Goal: Transaction & Acquisition: Purchase product/service

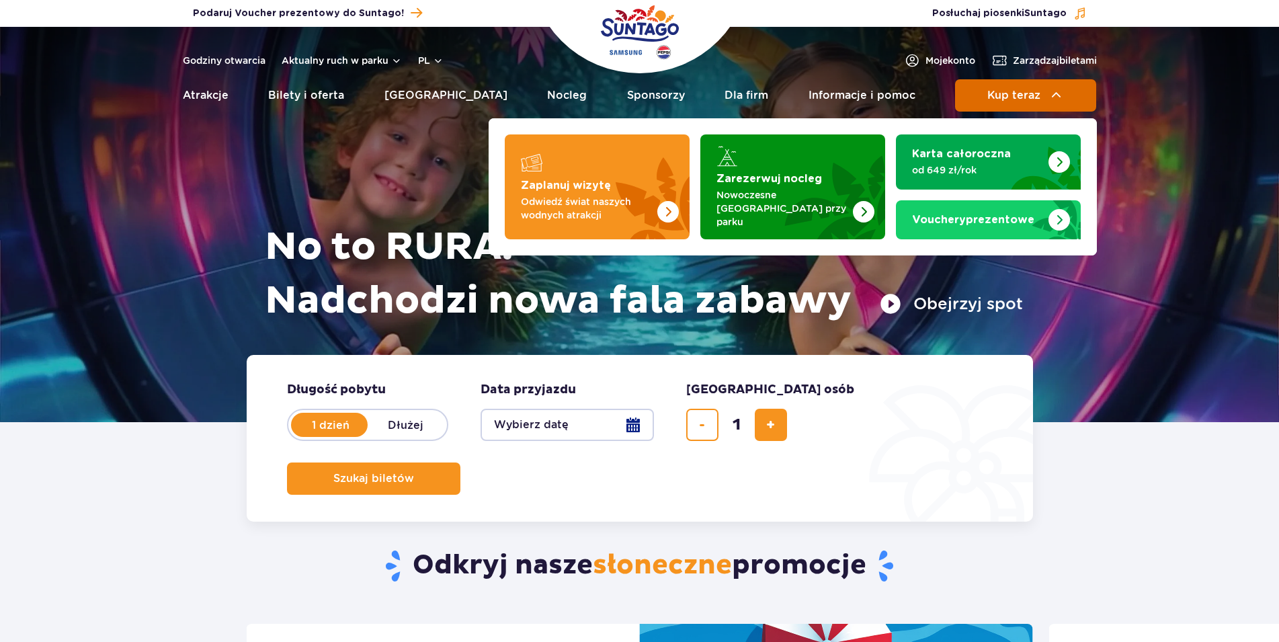
drag, startPoint x: 0, startPoint y: 0, endPoint x: 975, endPoint y: 99, distance: 980.2
click at [975, 99] on button "Kup teraz" at bounding box center [1025, 95] width 141 height 32
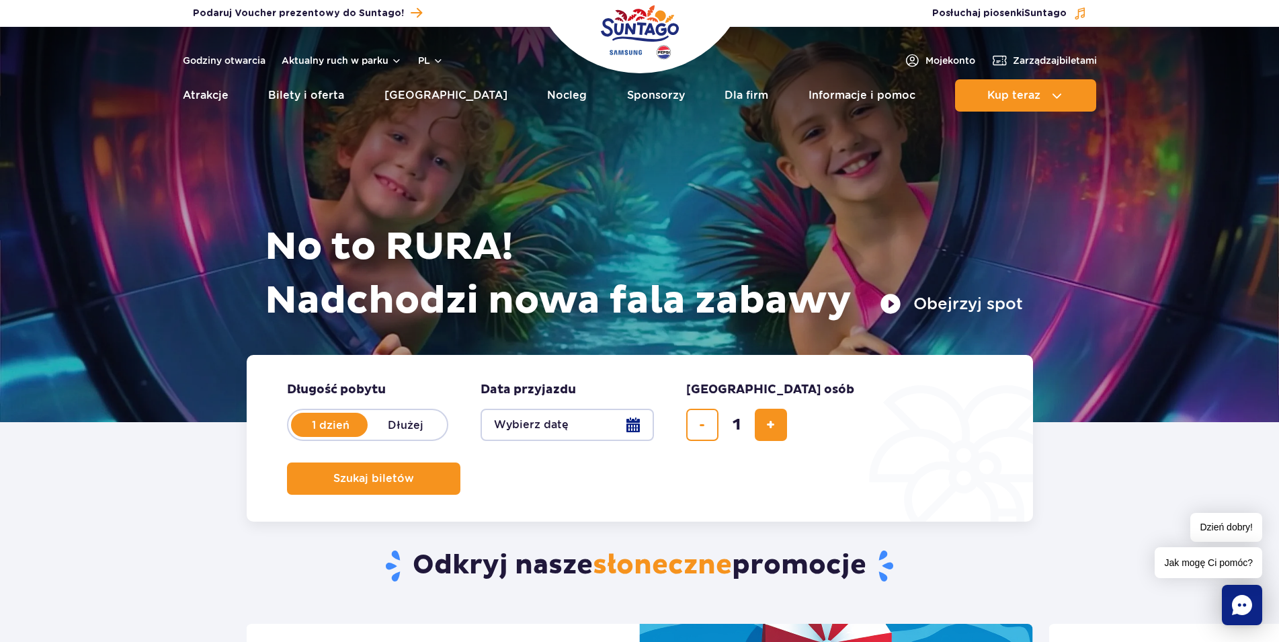
click at [590, 423] on button "Wybierz datę" at bounding box center [566, 425] width 173 height 32
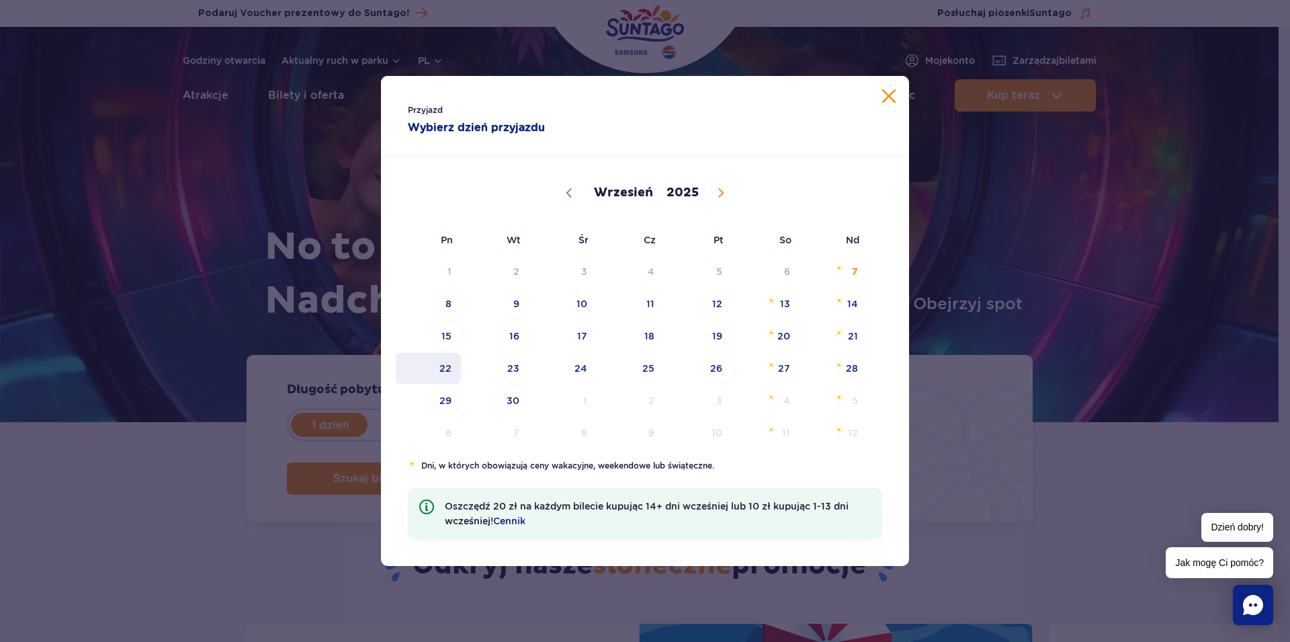
click at [453, 364] on span "22" at bounding box center [428, 368] width 68 height 31
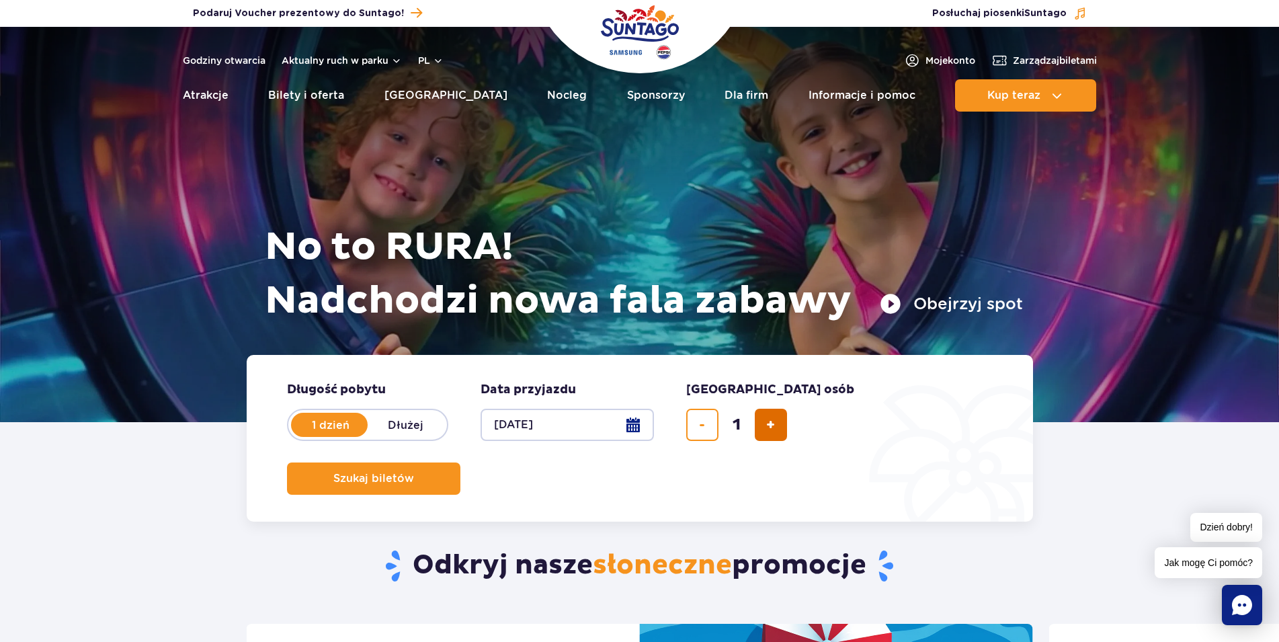
click at [756, 425] on button "dodaj bilet" at bounding box center [771, 425] width 32 height 32
click at [776, 425] on button "dodaj bilet" at bounding box center [771, 425] width 32 height 32
type input "4"
click at [894, 462] on div "Szukaj biletów" at bounding box center [640, 478] width 706 height 32
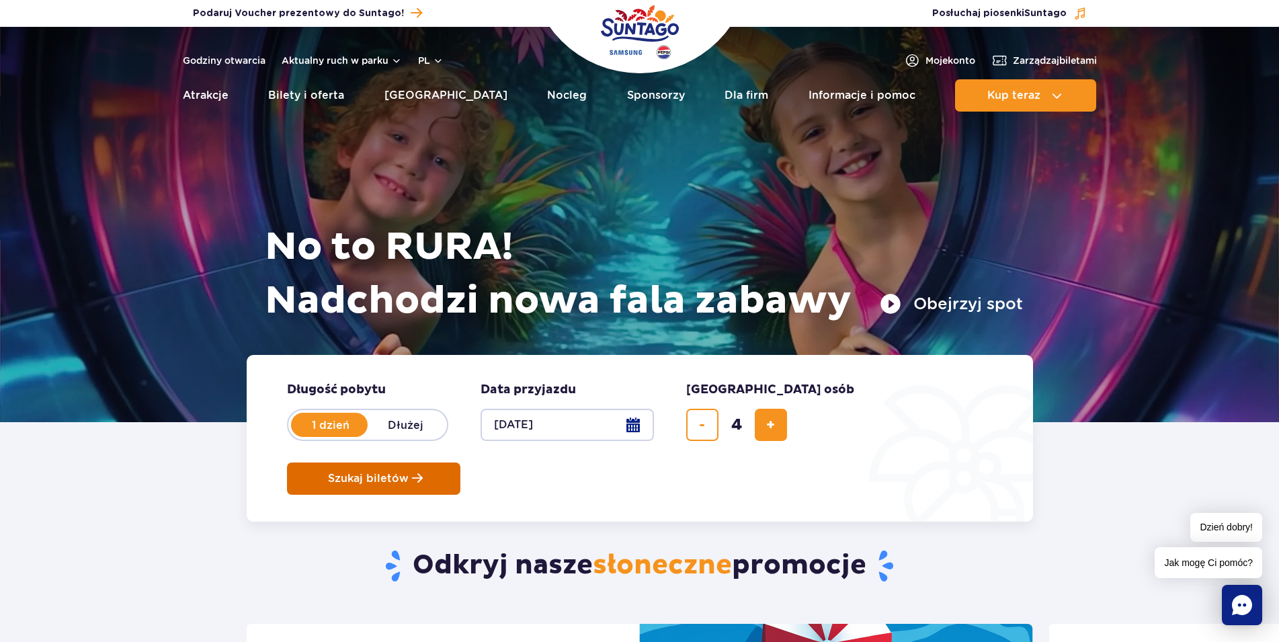
click at [460, 462] on button "Szukaj biletów" at bounding box center [373, 478] width 173 height 32
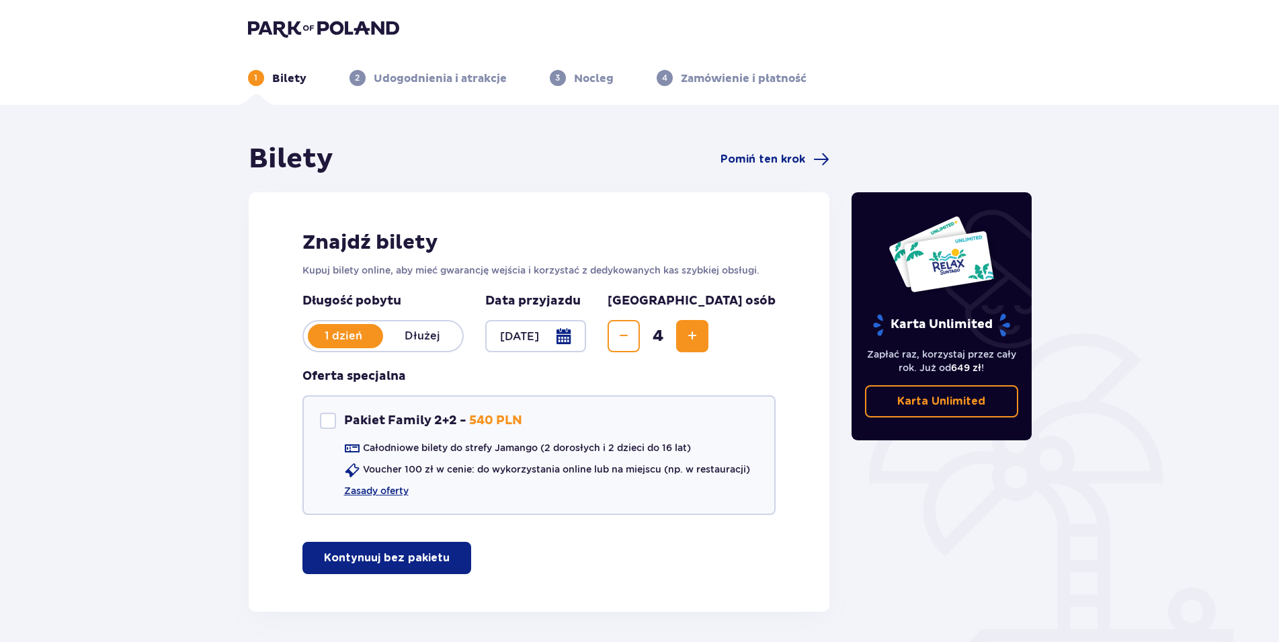
click at [371, 553] on p "Kontynuuj bez pakietu" at bounding box center [387, 557] width 126 height 15
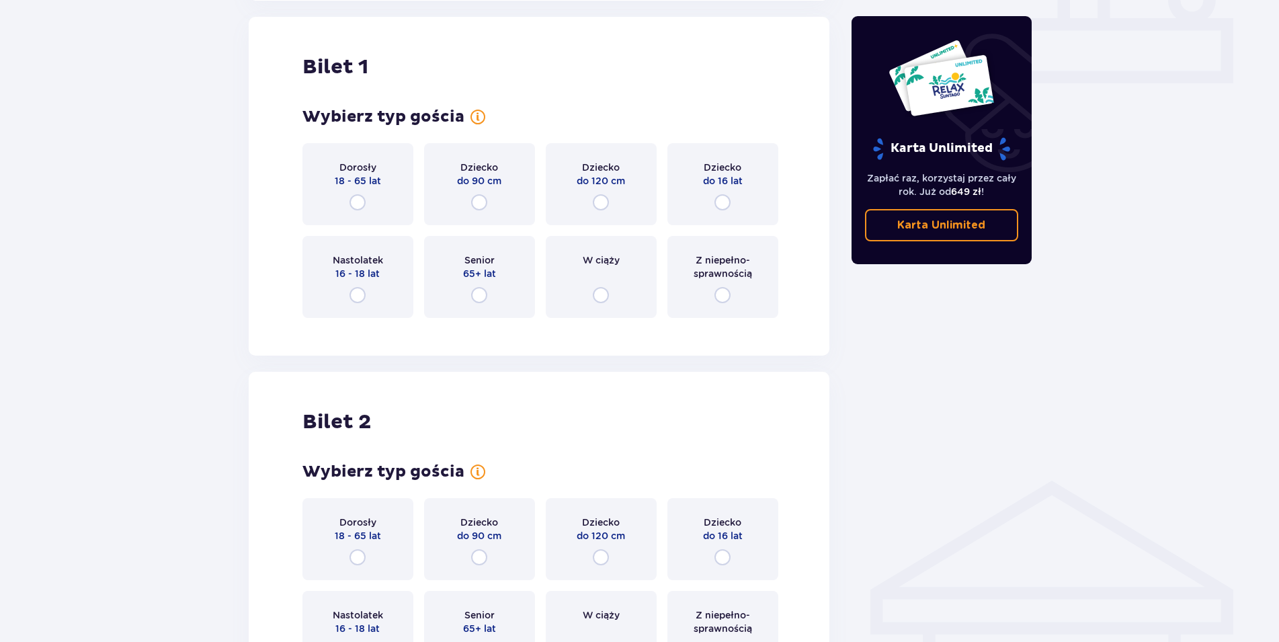
scroll to position [612, 0]
click at [357, 208] on input "radio" at bounding box center [357, 202] width 16 height 16
radio input "true"
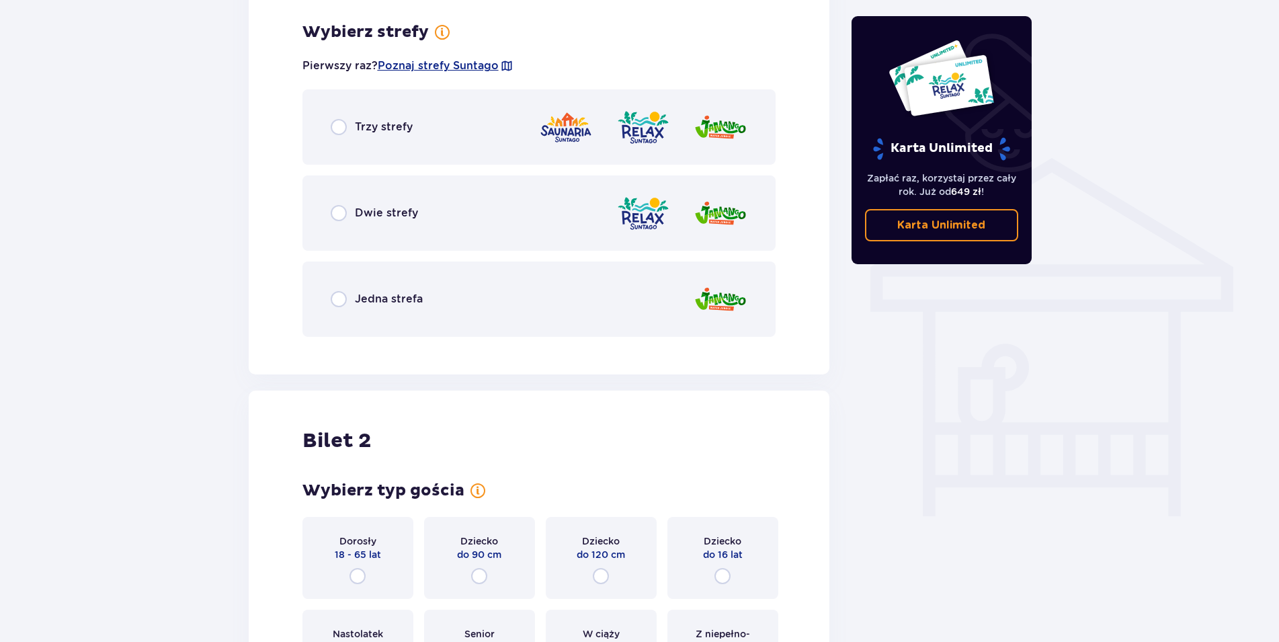
scroll to position [939, 0]
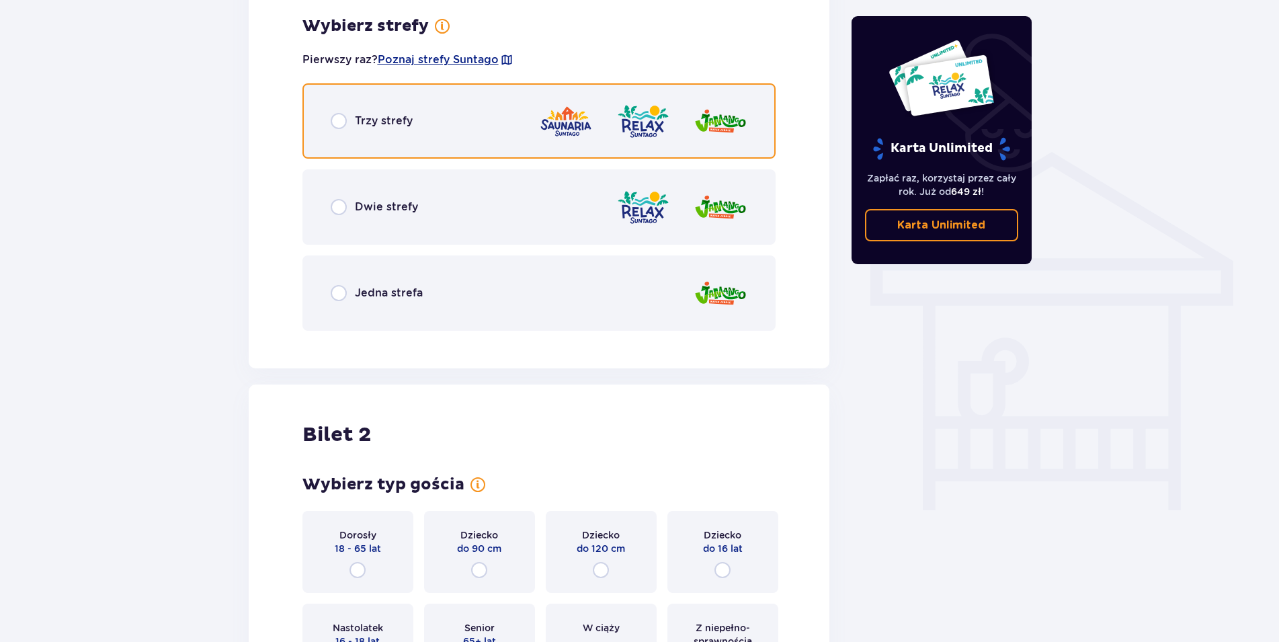
click at [340, 116] on input "radio" at bounding box center [339, 121] width 16 height 16
radio input "true"
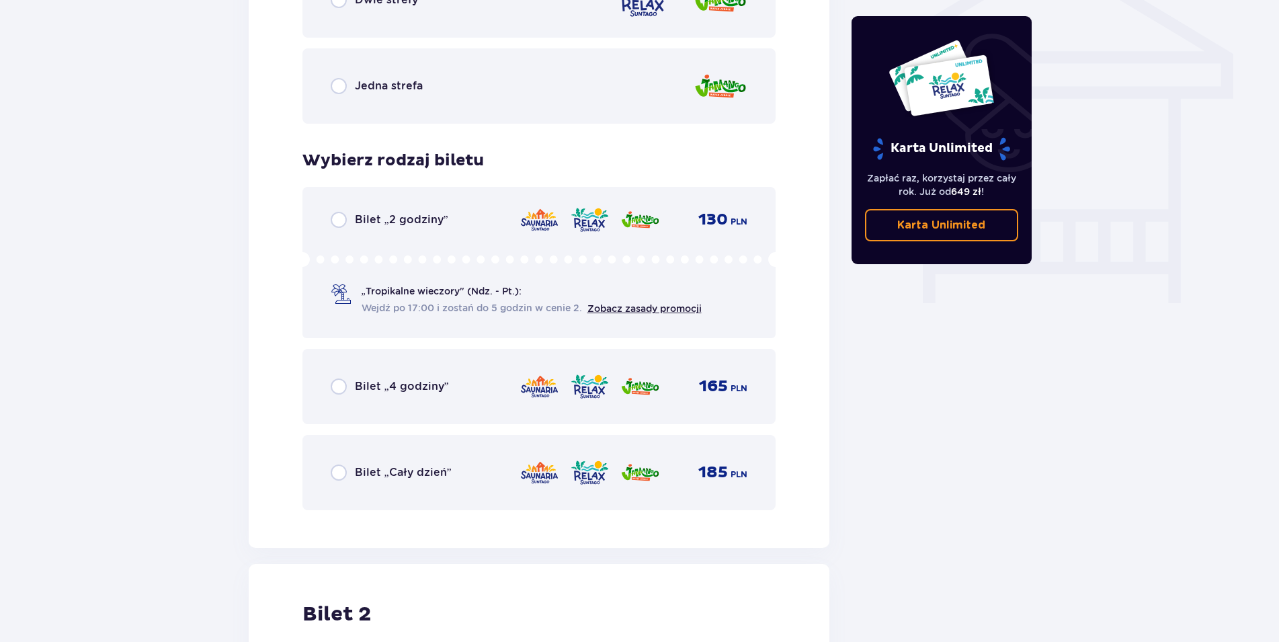
scroll to position [1281, 0]
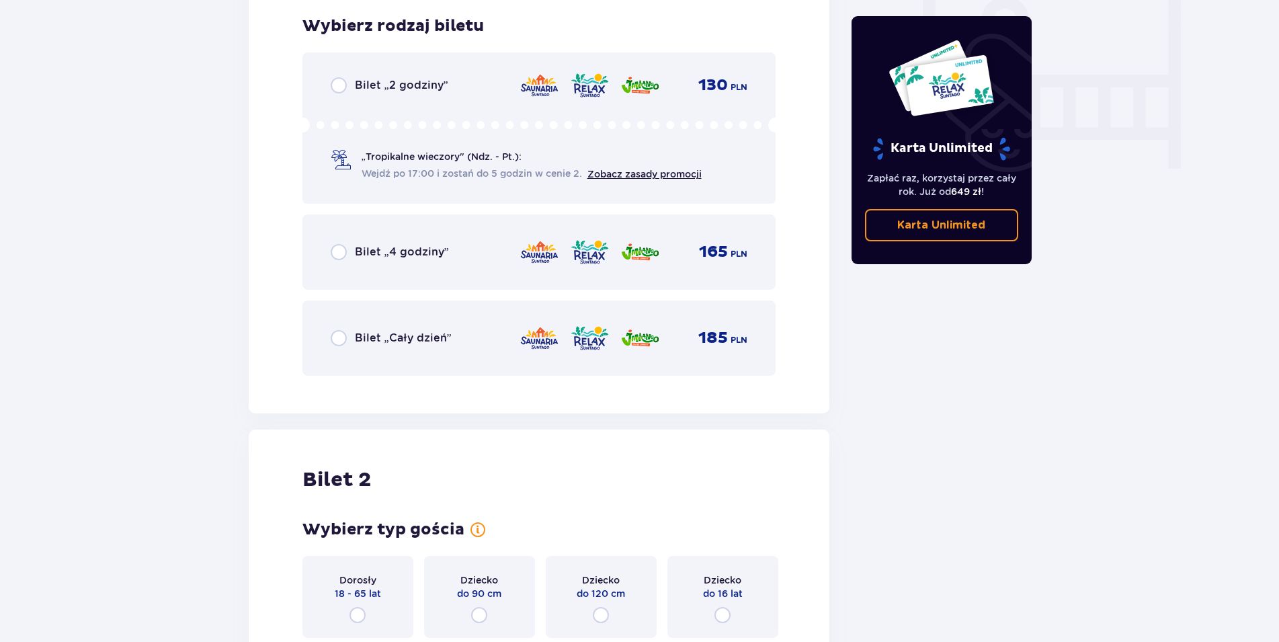
click at [349, 339] on div "Bilet „Cały dzień”" at bounding box center [391, 338] width 121 height 16
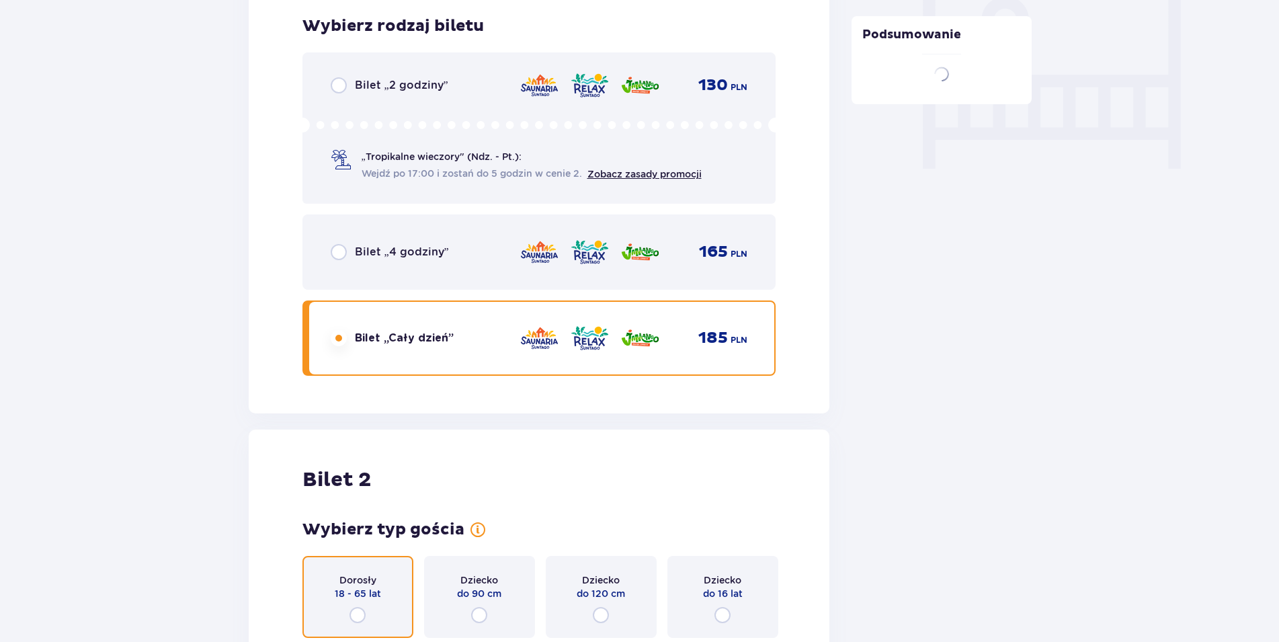
click at [364, 612] on input "radio" at bounding box center [357, 615] width 16 height 16
radio input "true"
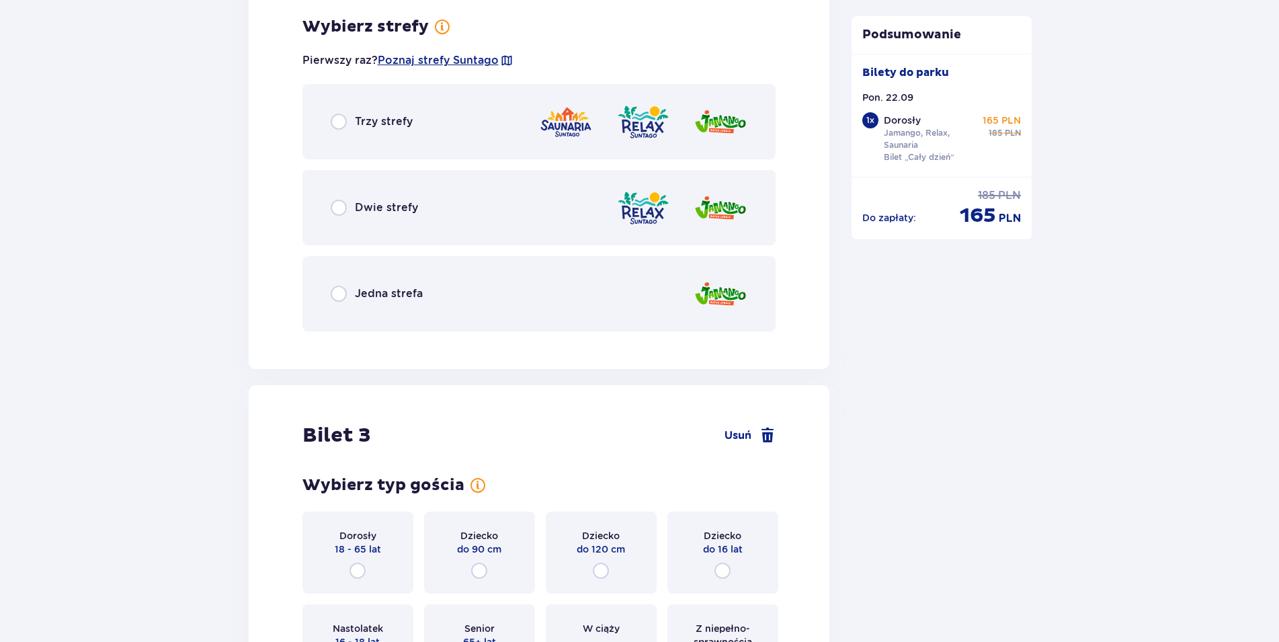
scroll to position [2022, 0]
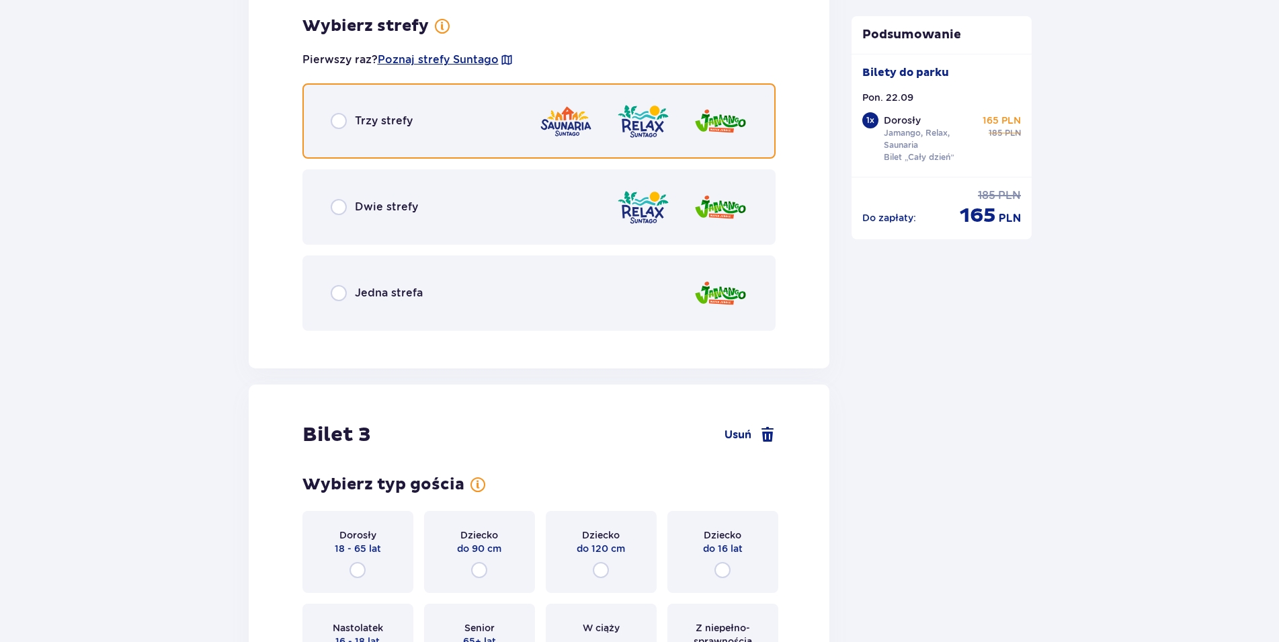
click at [342, 118] on input "radio" at bounding box center [339, 121] width 16 height 16
radio input "true"
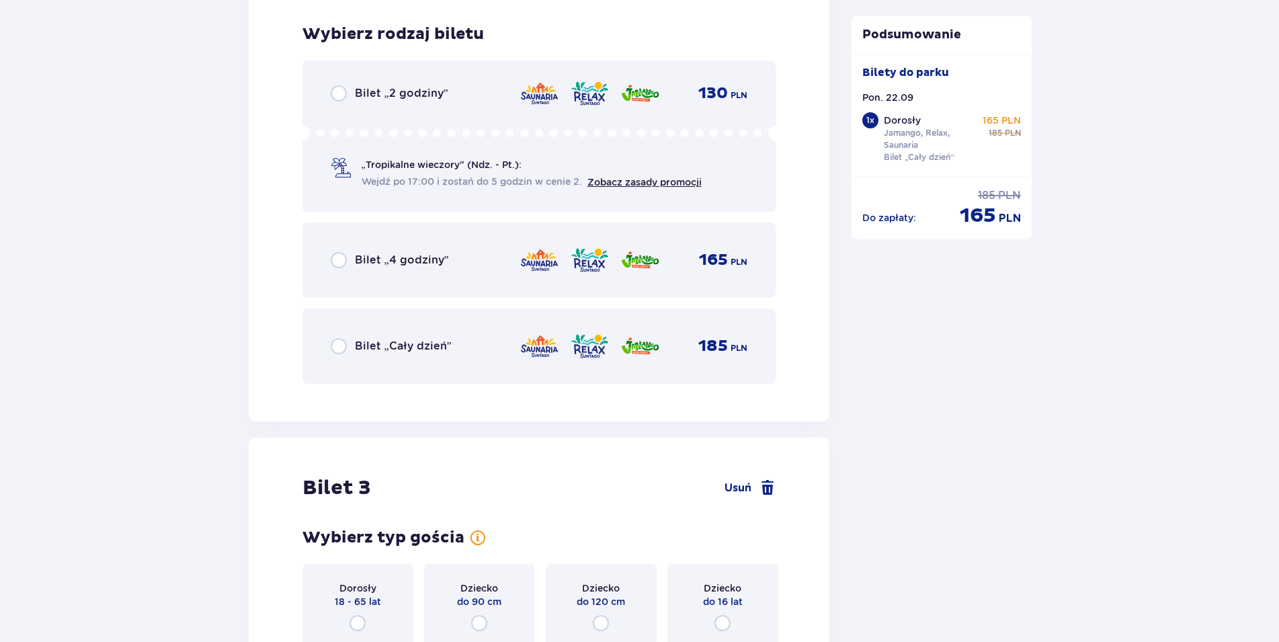
scroll to position [2364, 0]
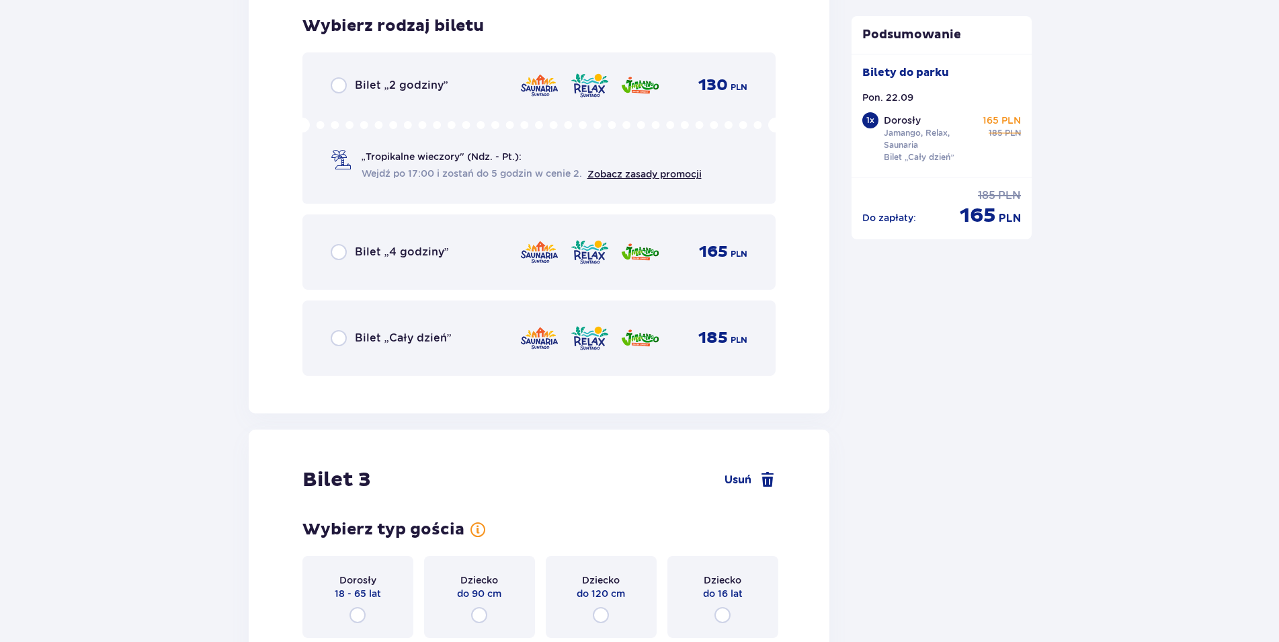
click at [326, 77] on div "Bilet „2 godziny” 130 PLN „Tropikalne wieczory" (Ndz. - Pt.): Wejdź po 17:00 i …" at bounding box center [539, 127] width 474 height 151
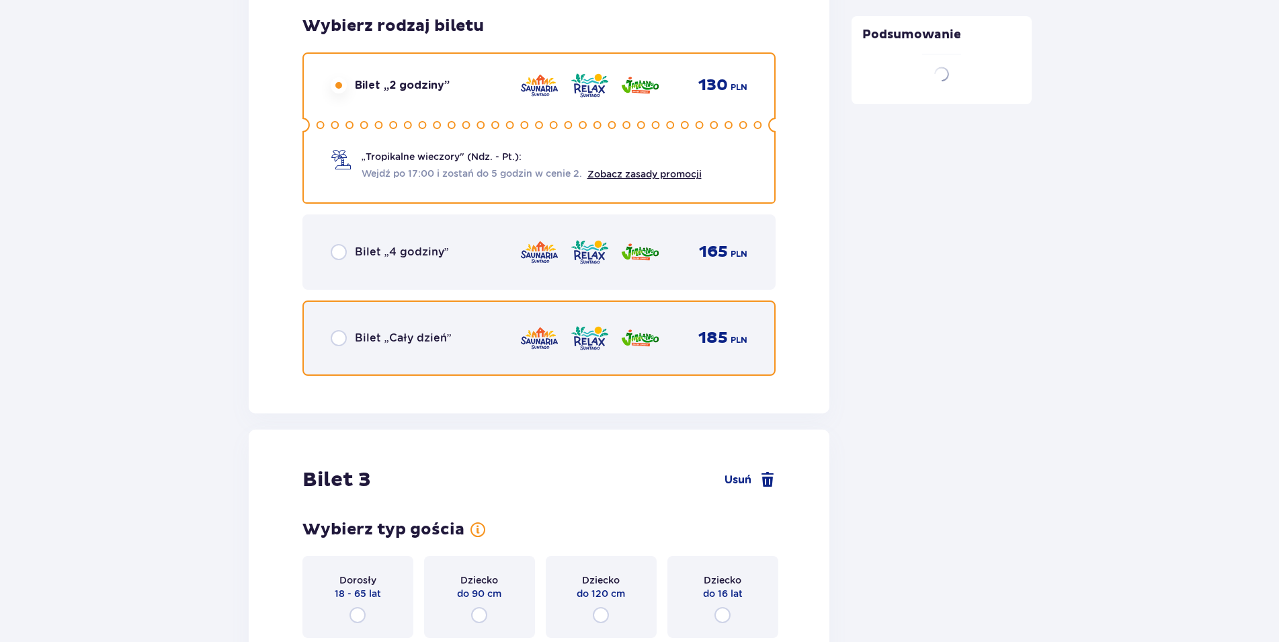
click at [346, 334] on input "radio" at bounding box center [339, 338] width 16 height 16
radio input "true"
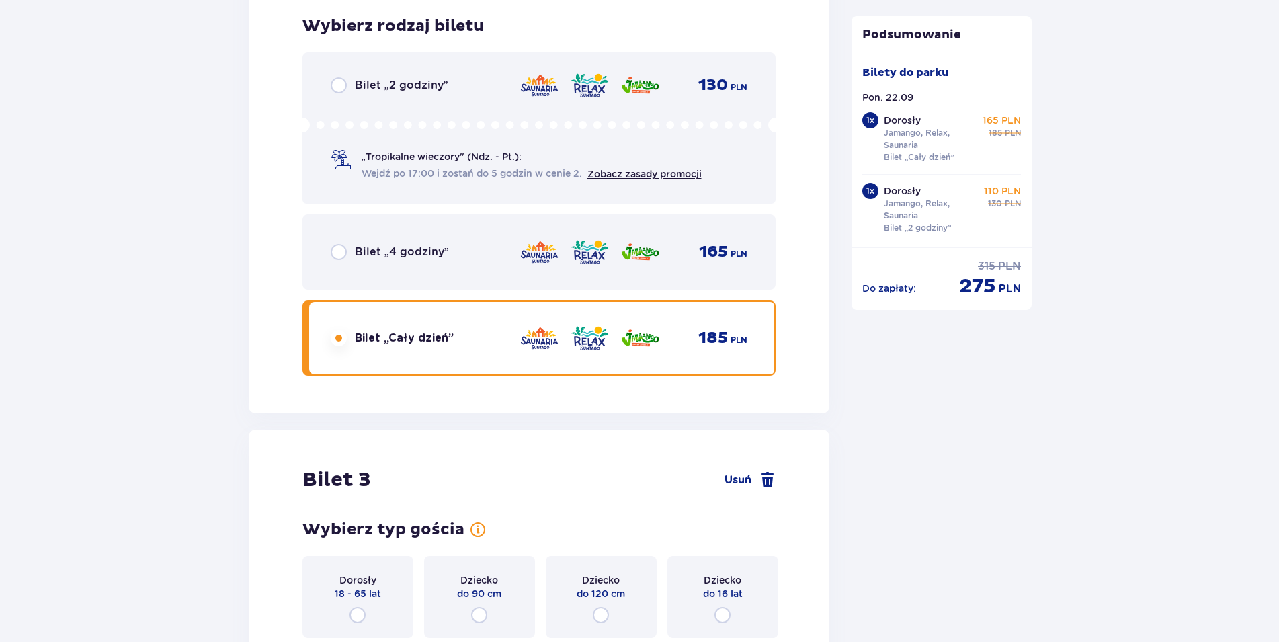
click at [338, 429] on div "Bilet 3 Usuń Wybierz typ gościa Dorosły 18 - 65 lat Dziecko do 90 cm Dziecko do…" at bounding box center [539, 598] width 581 height 339
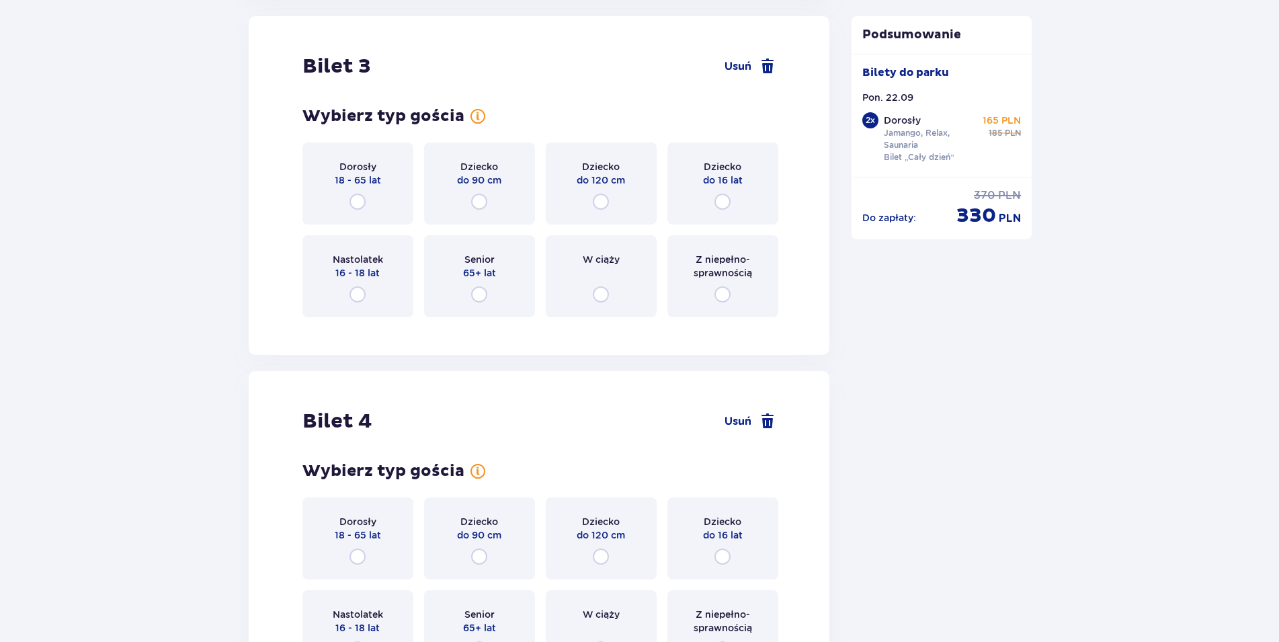
click at [361, 337] on div "Bilet 3 Usuń Wybierz typ gościa Dorosły 18 - 65 lat Dziecko do 90 cm Dziecko do…" at bounding box center [539, 185] width 581 height 339
click at [359, 203] on input "radio" at bounding box center [357, 202] width 16 height 16
radio input "true"
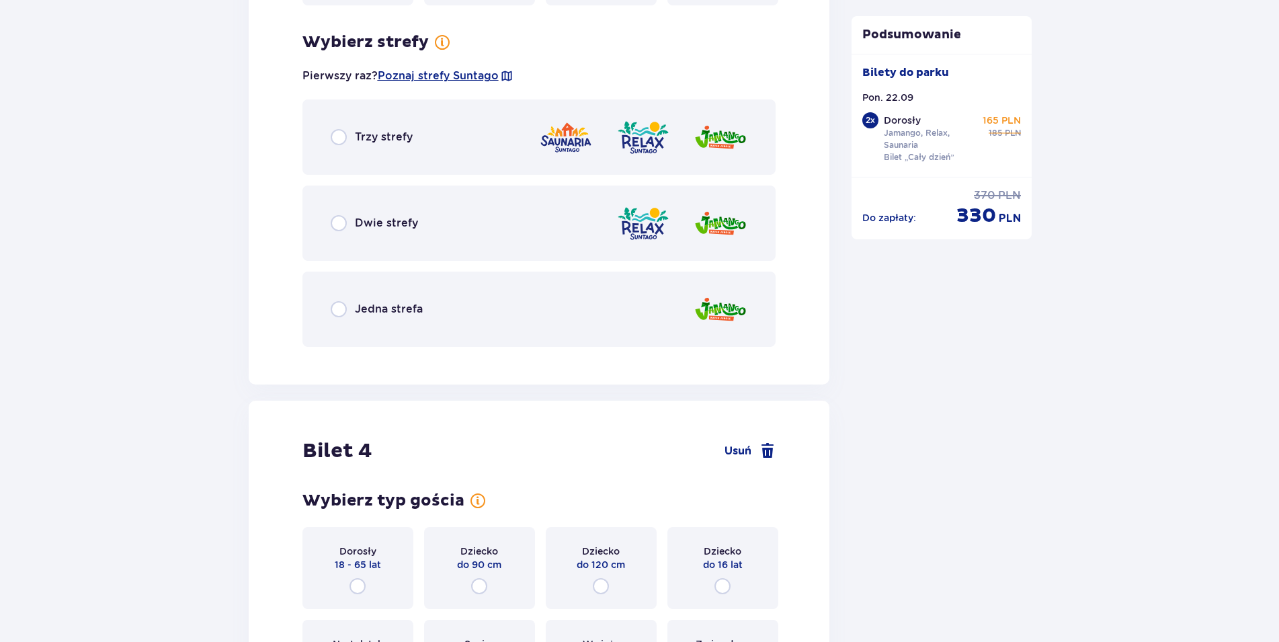
scroll to position [3105, 0]
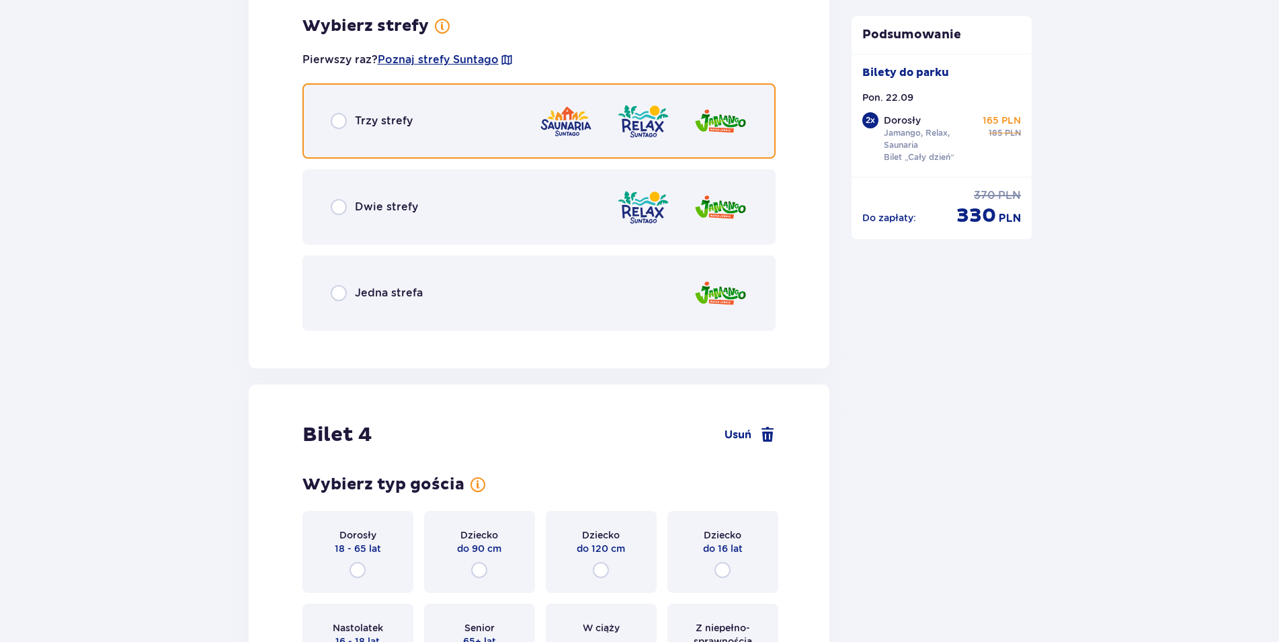
drag, startPoint x: 341, startPoint y: 119, endPoint x: 251, endPoint y: 202, distance: 122.7
click at [342, 119] on input "radio" at bounding box center [339, 121] width 16 height 16
radio input "true"
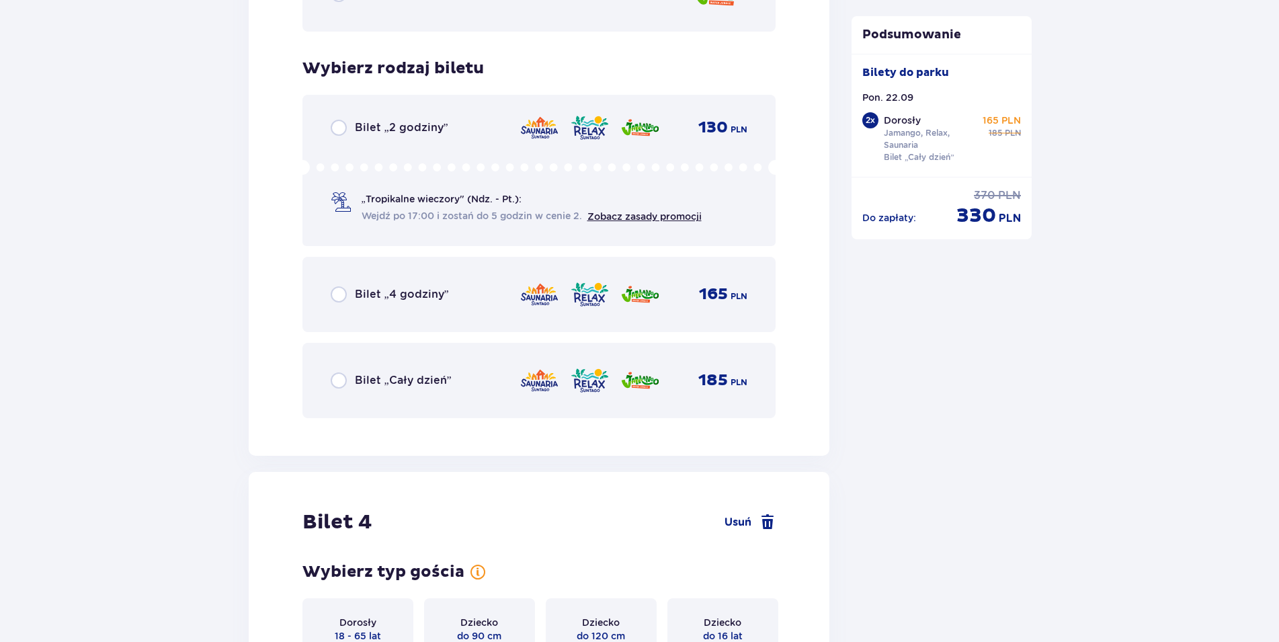
scroll to position [3446, 0]
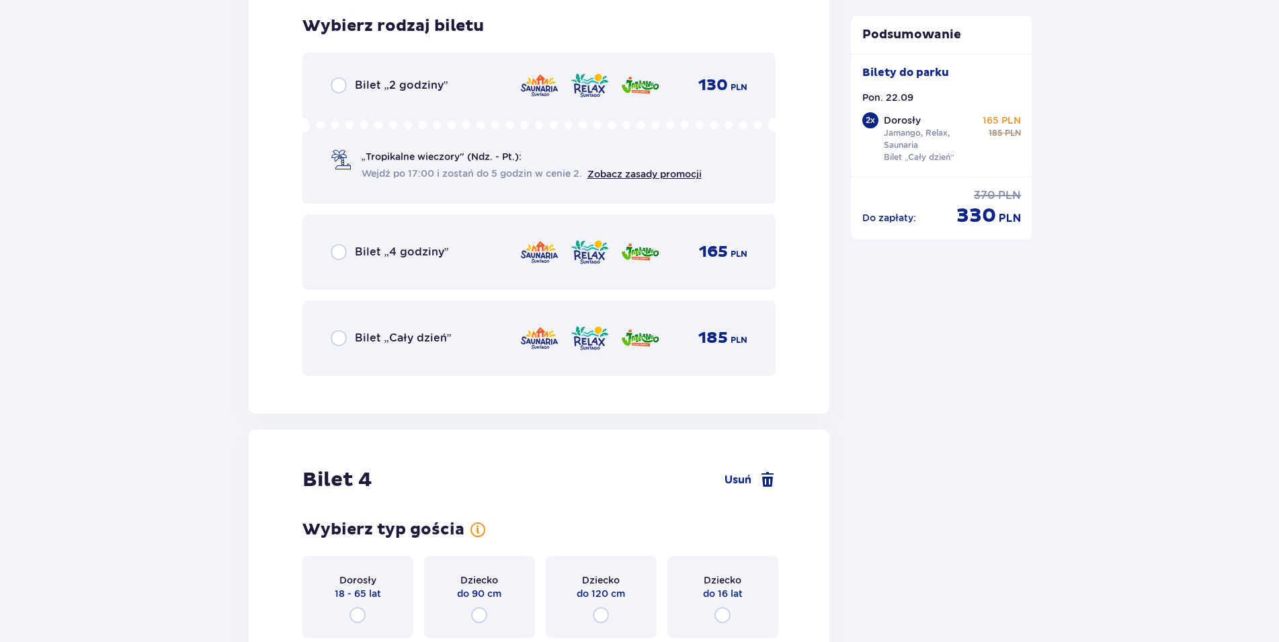
click at [335, 329] on div "Bilet „Cały dzień” 185 PLN" at bounding box center [539, 338] width 417 height 28
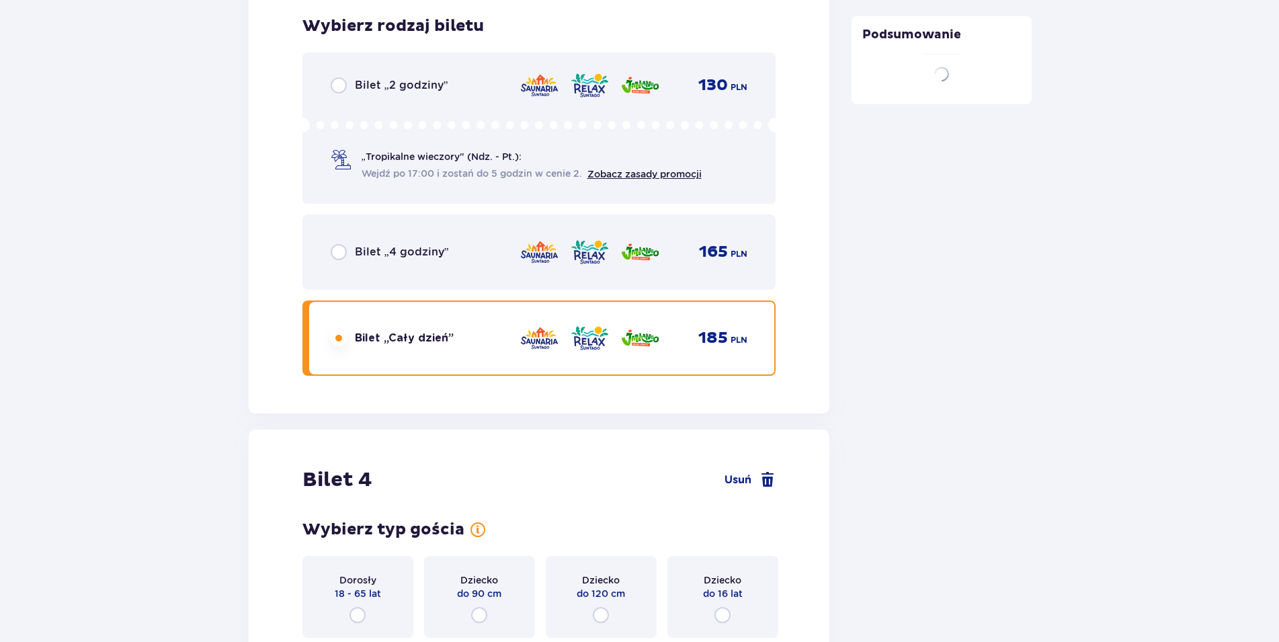
click at [364, 603] on div "Dorosły 18 - 65 lat" at bounding box center [357, 597] width 111 height 82
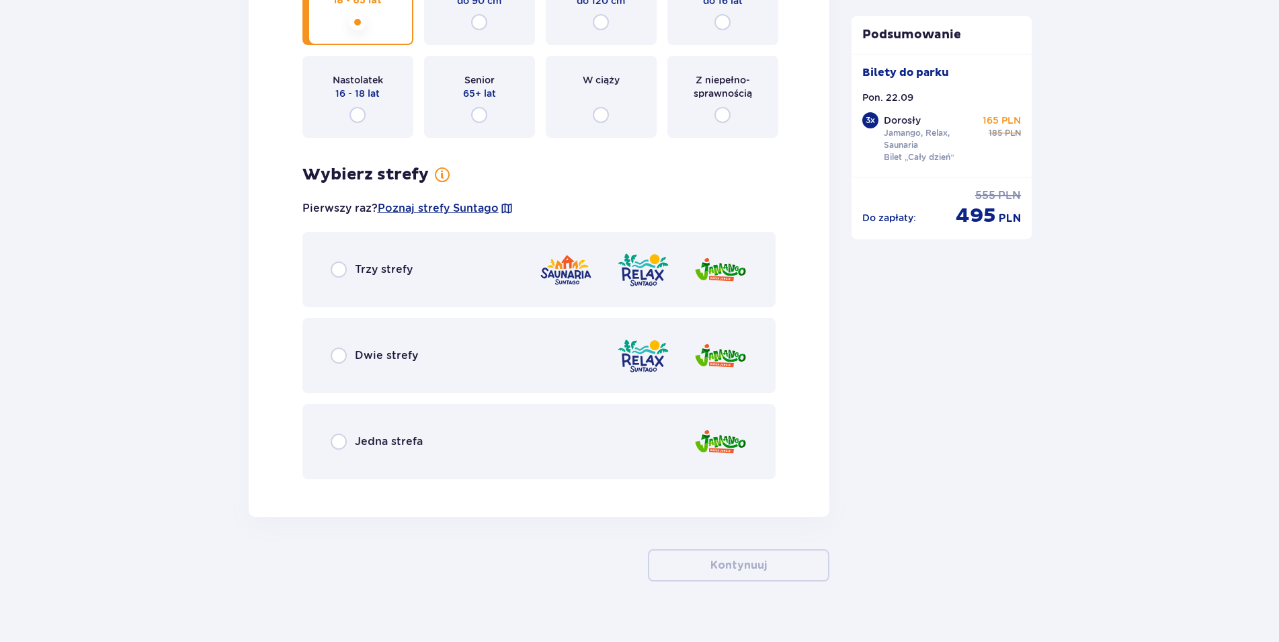
scroll to position [4059, 0]
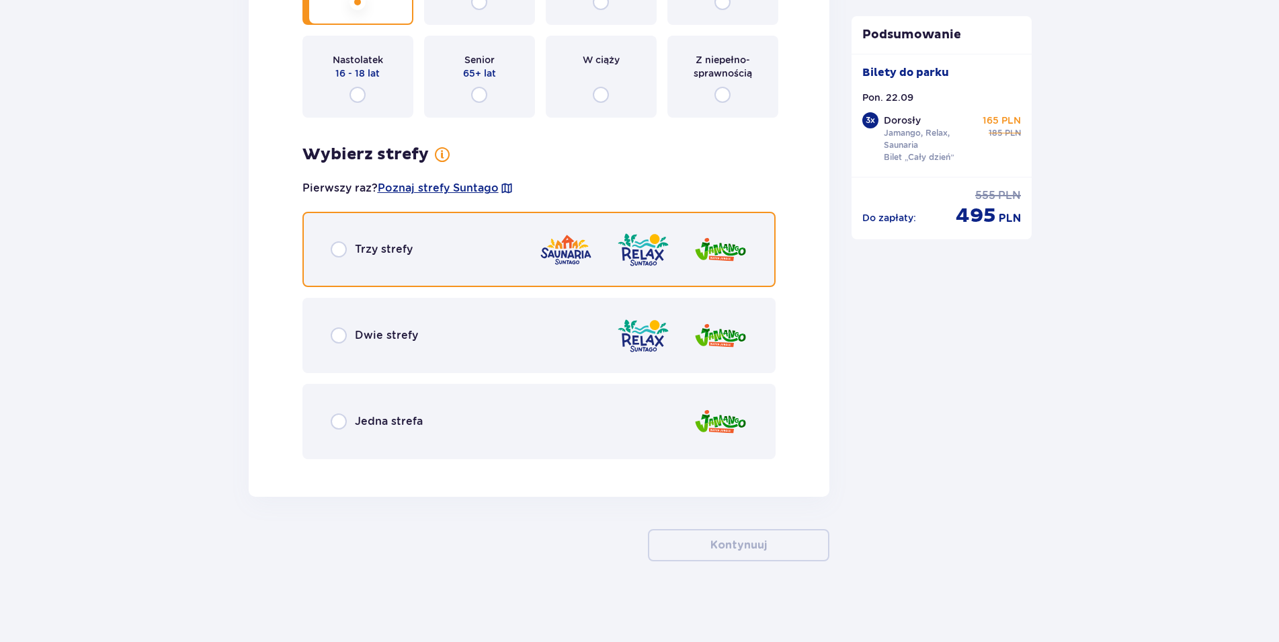
click at [343, 251] on input "radio" at bounding box center [339, 249] width 16 height 16
radio input "true"
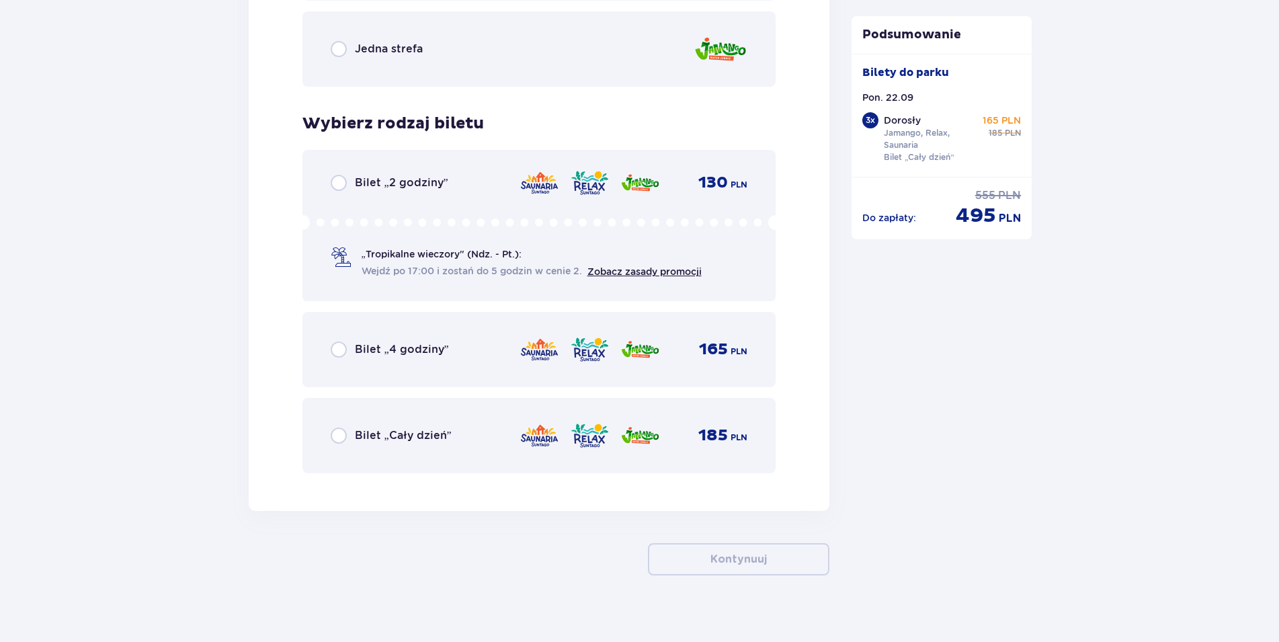
scroll to position [4445, 0]
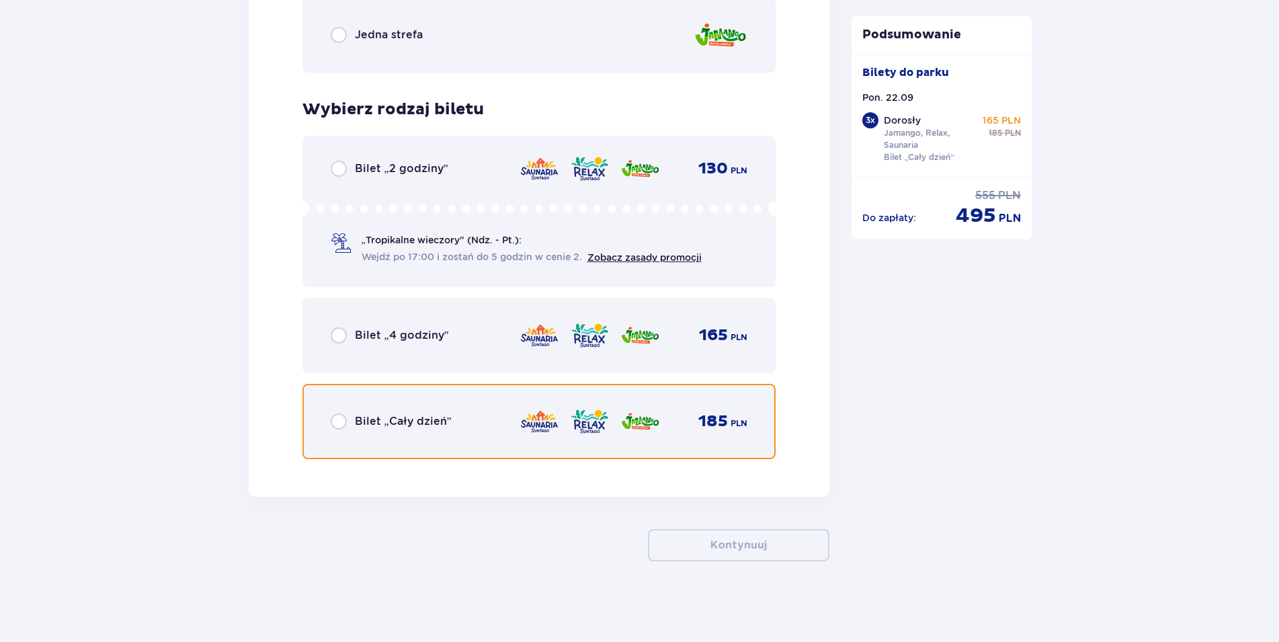
click at [335, 421] on input "radio" at bounding box center [339, 421] width 16 height 16
radio input "true"
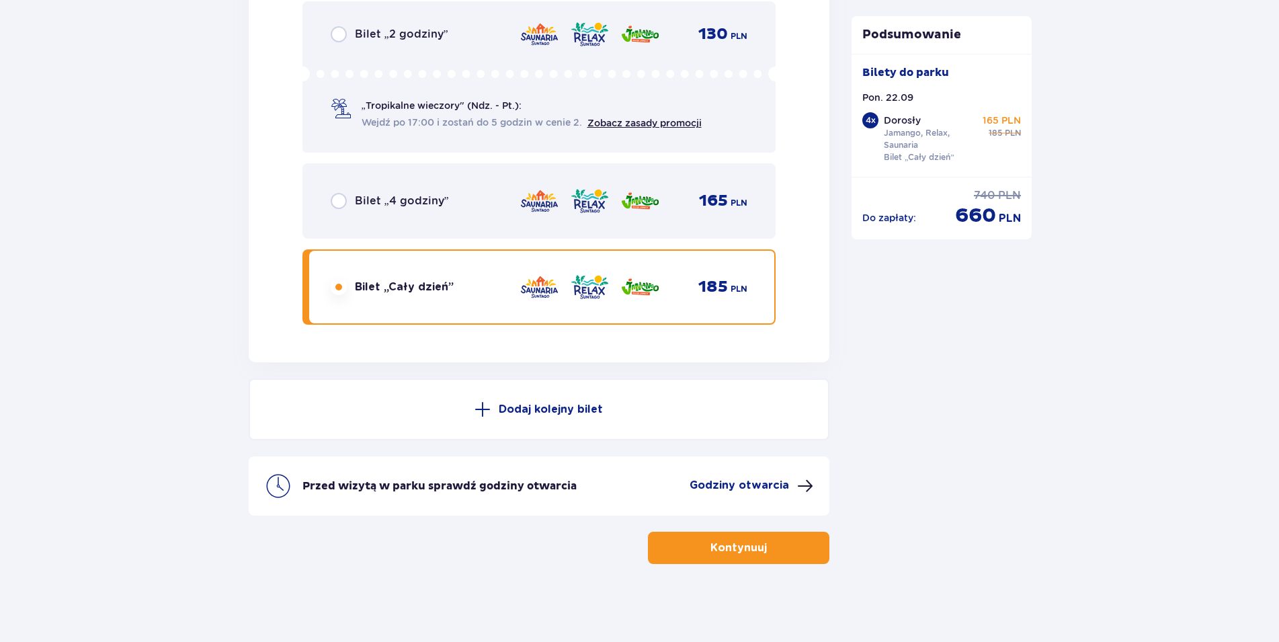
scroll to position [4583, 0]
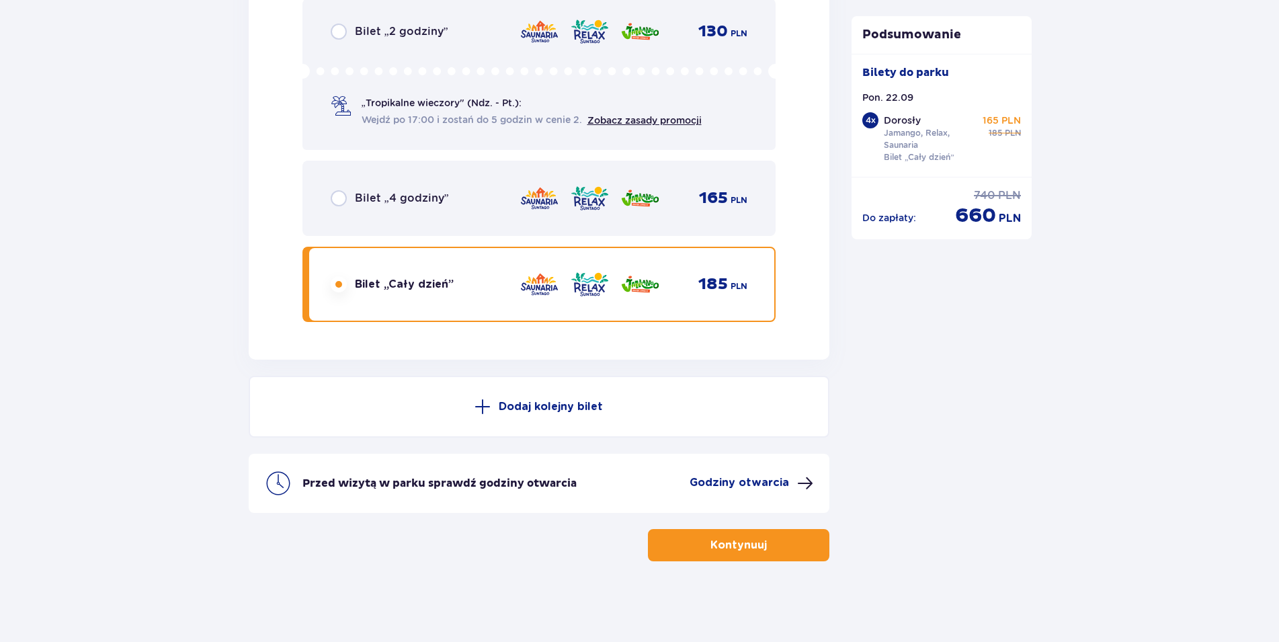
click at [741, 536] on button "Kontynuuj" at bounding box center [738, 545] width 181 height 32
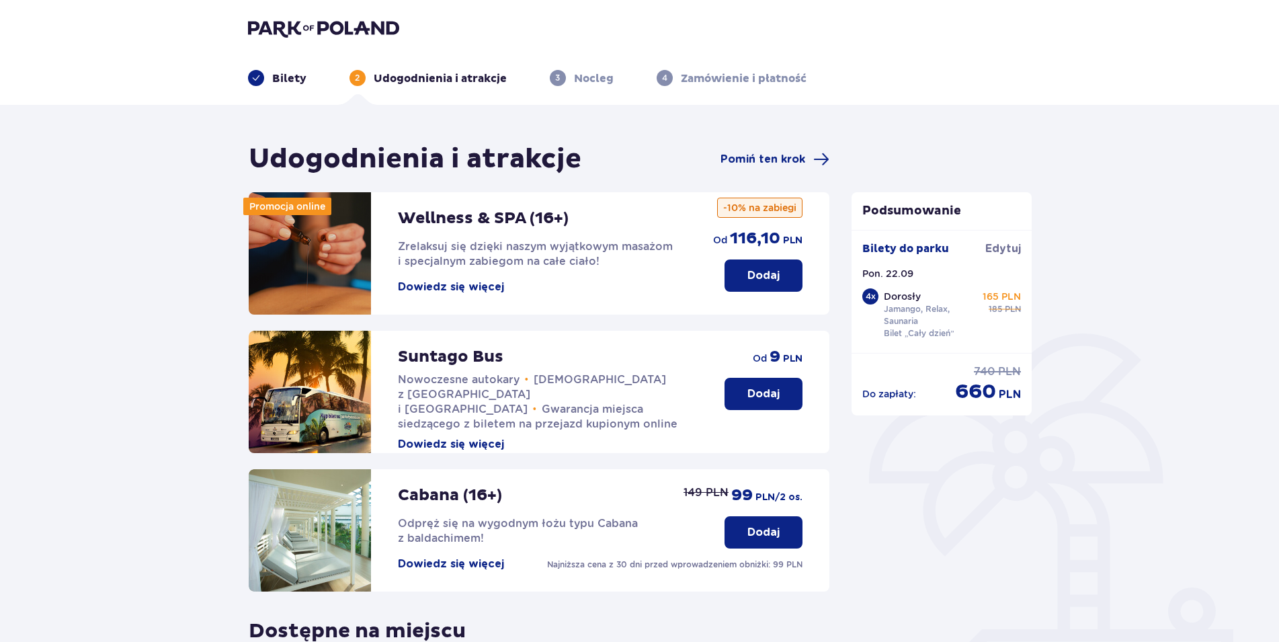
scroll to position [269, 0]
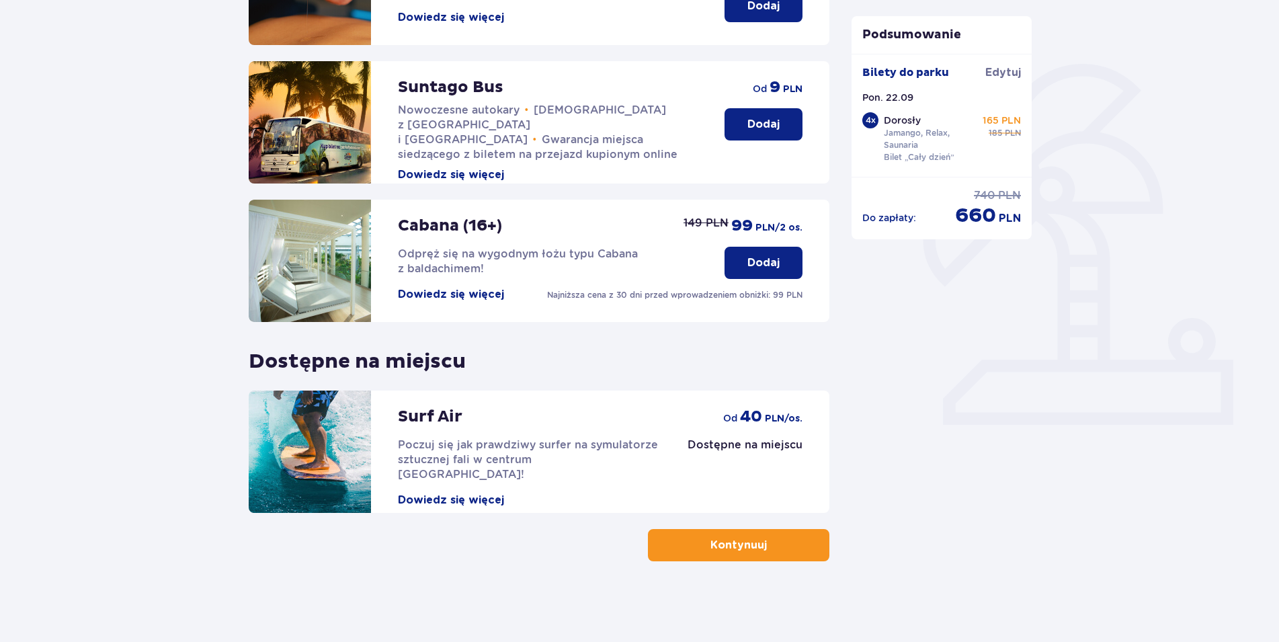
click at [751, 548] on p "Kontynuuj" at bounding box center [738, 545] width 56 height 15
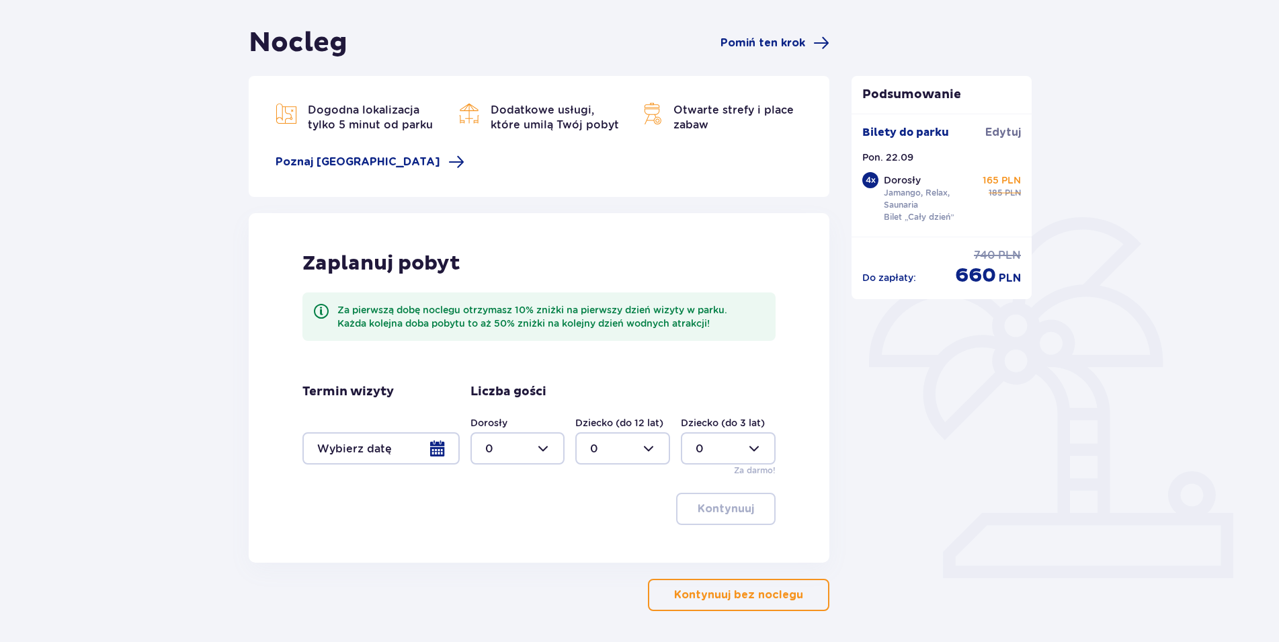
scroll to position [166, 0]
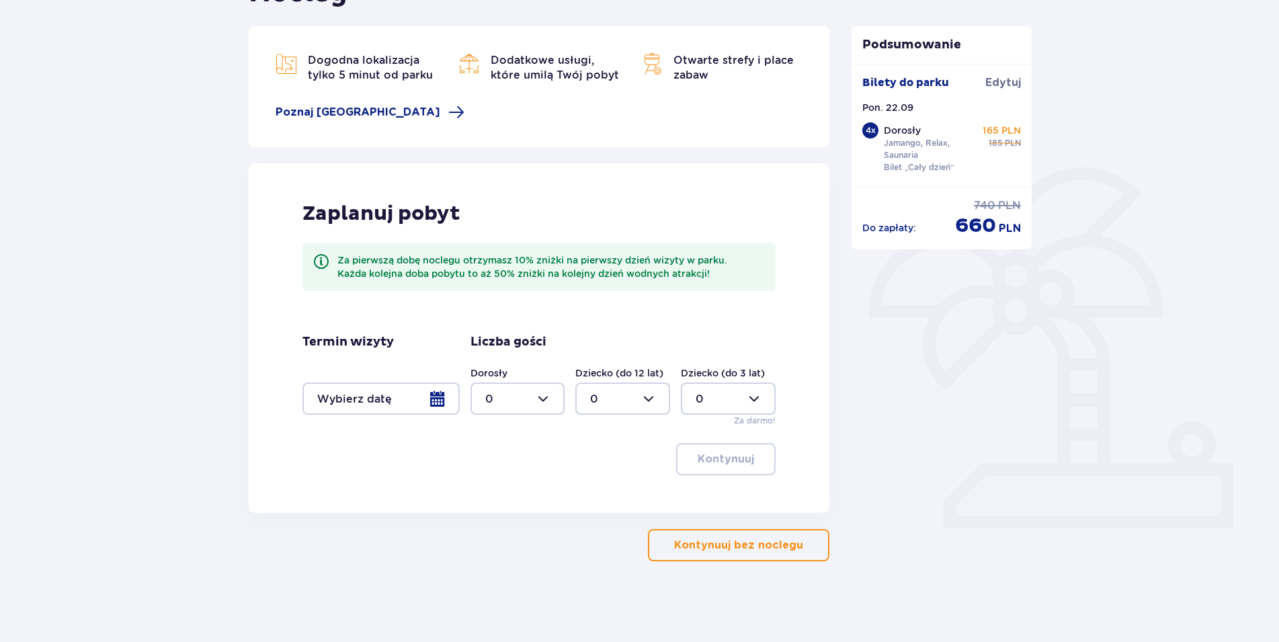
click at [423, 401] on div at bounding box center [380, 398] width 157 height 32
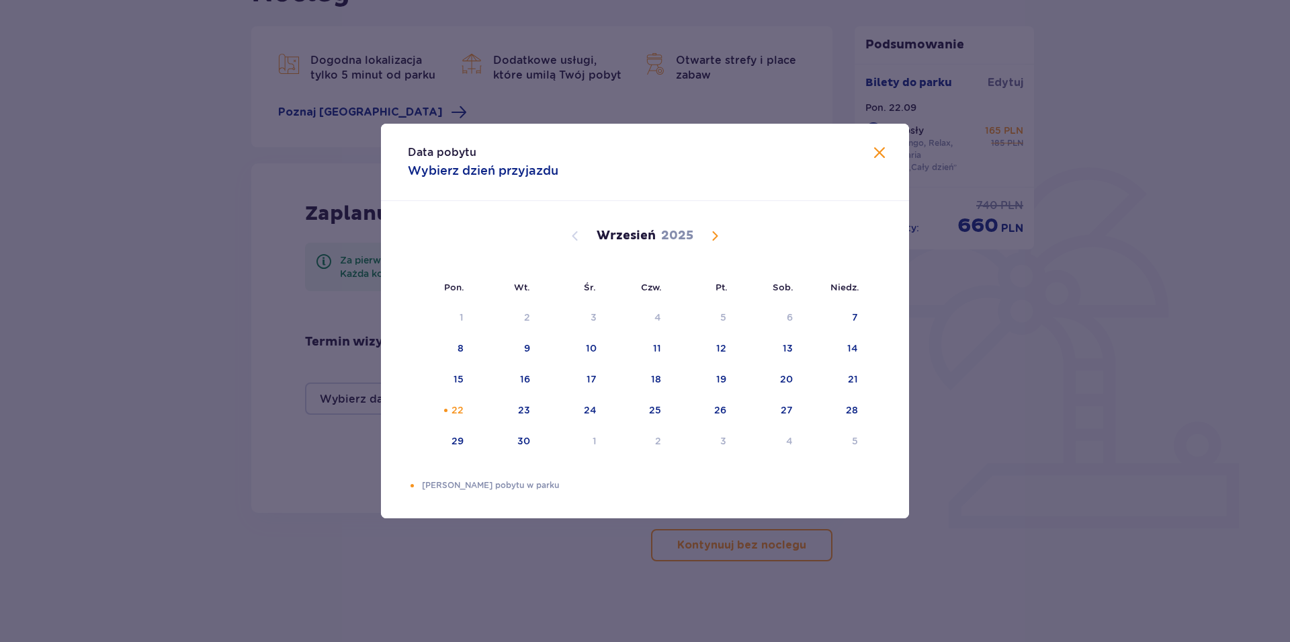
drag, startPoint x: 876, startPoint y: 153, endPoint x: 830, endPoint y: 315, distance: 168.9
click at [876, 153] on span at bounding box center [880, 153] width 16 height 16
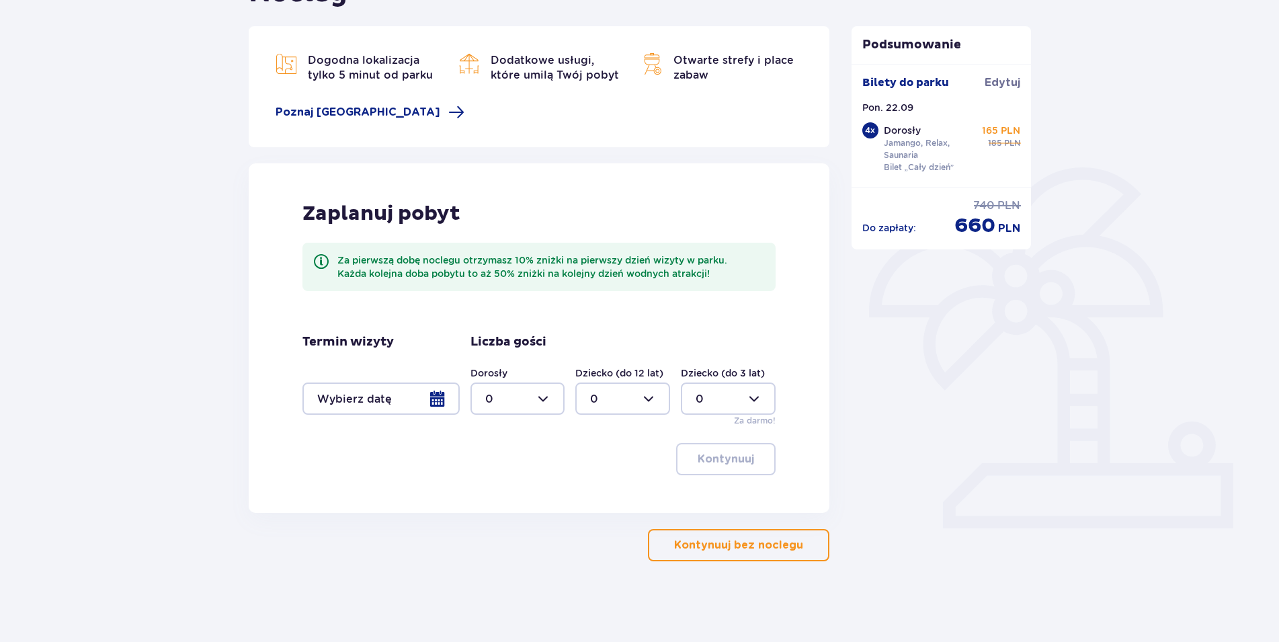
click at [736, 538] on p "Kontynuuj bez noclegu" at bounding box center [738, 545] width 129 height 15
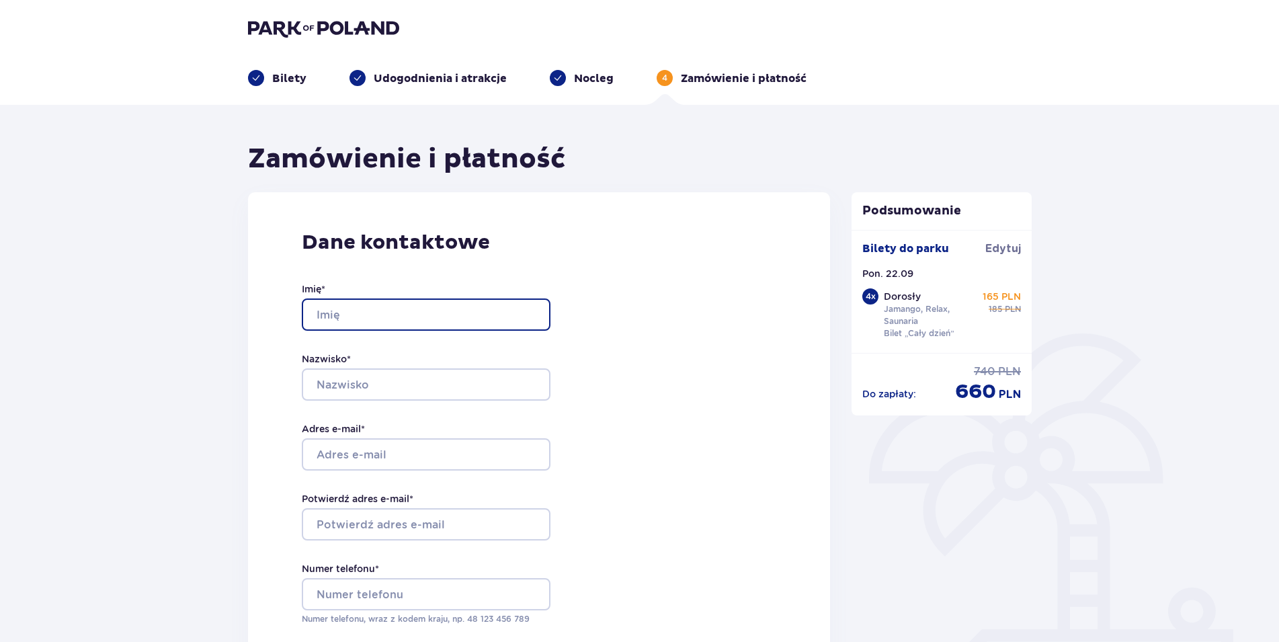
click at [425, 324] on input "Imię *" at bounding box center [426, 314] width 249 height 32
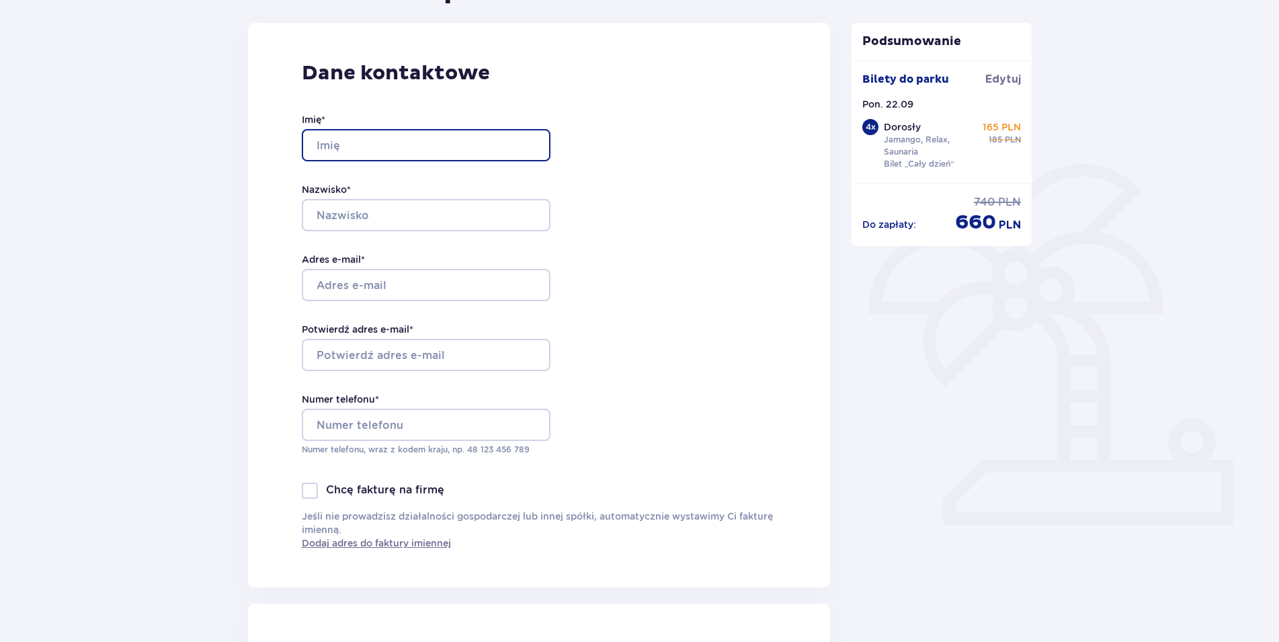
scroll to position [137, 0]
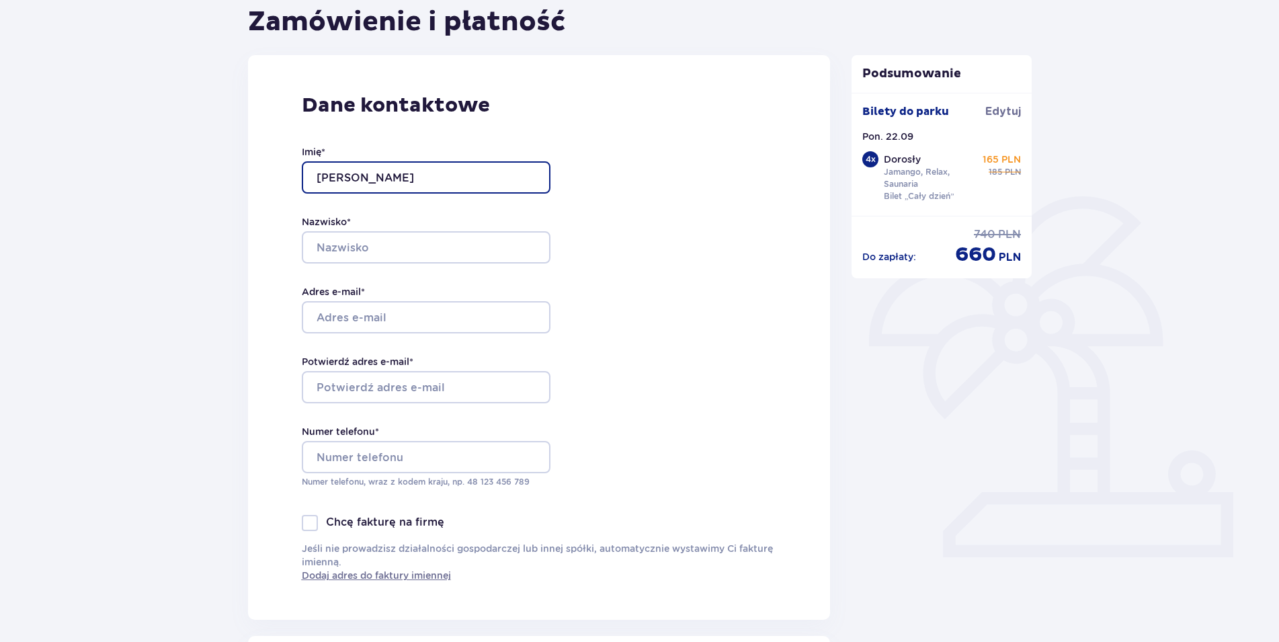
type input "Magdalena"
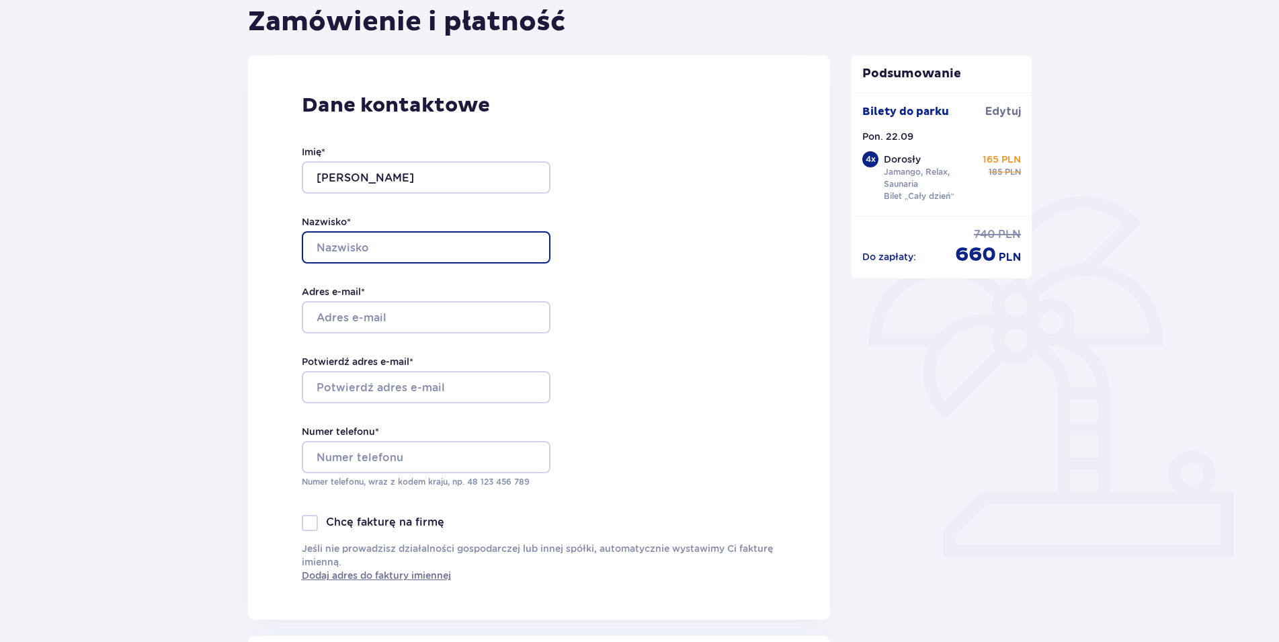
click at [360, 246] on input "Nazwisko *" at bounding box center [426, 247] width 249 height 32
type input "Sławińska"
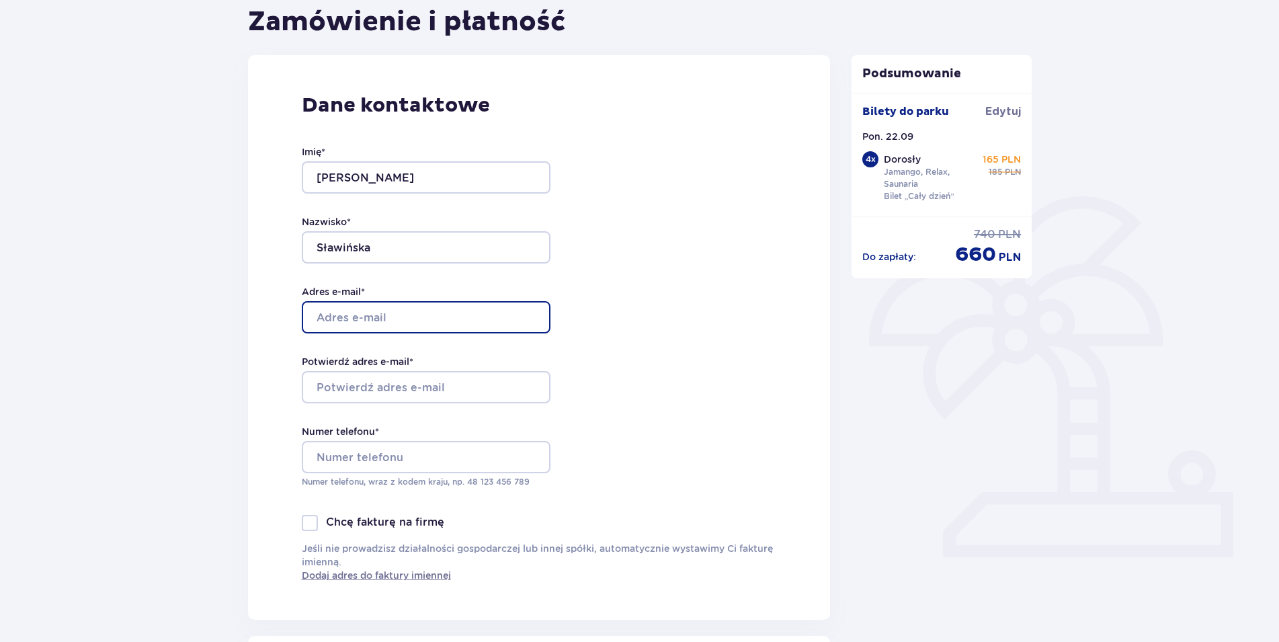
click at [335, 314] on input "Adres e-mail *" at bounding box center [426, 317] width 249 height 32
type input "[PERSON_NAME][EMAIL_ADDRESS][DOMAIN_NAME]"
click at [327, 404] on div "Imię * Magdalena Nazwisko * Sławińska Adres e-mail * magda.slawinska@onet.pl Po…" at bounding box center [426, 316] width 249 height 396
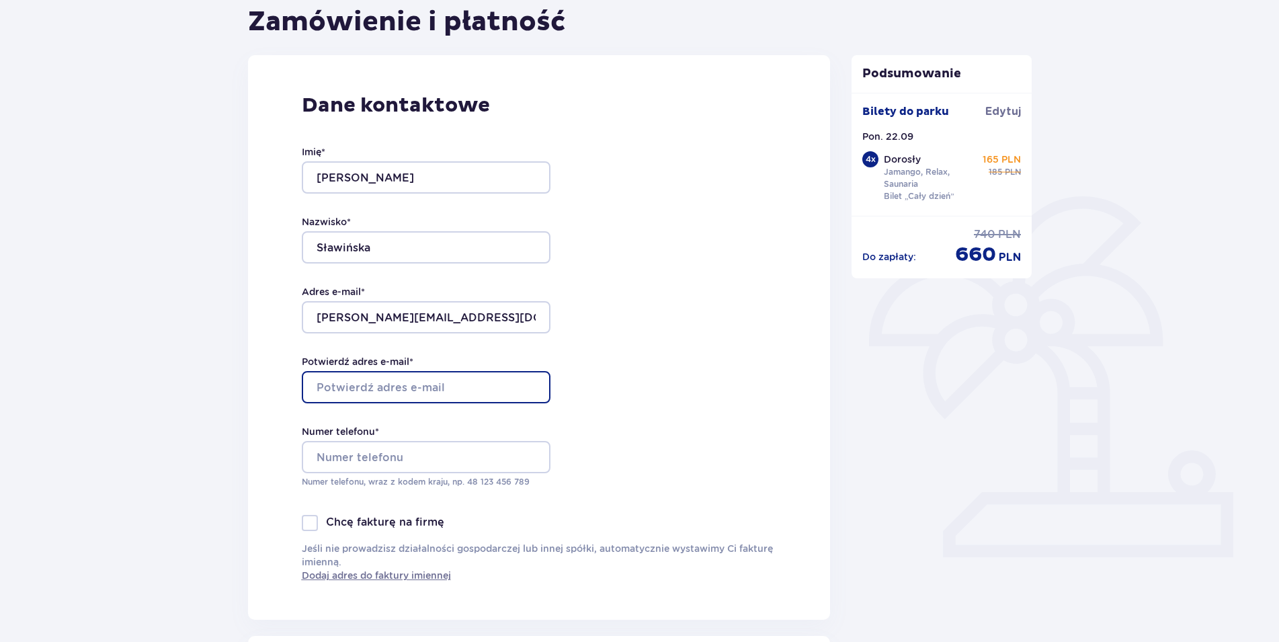
click at [330, 395] on input "Potwierdź adres e-mail *" at bounding box center [426, 387] width 249 height 32
type input "[PERSON_NAME][EMAIL_ADDRESS][DOMAIN_NAME]"
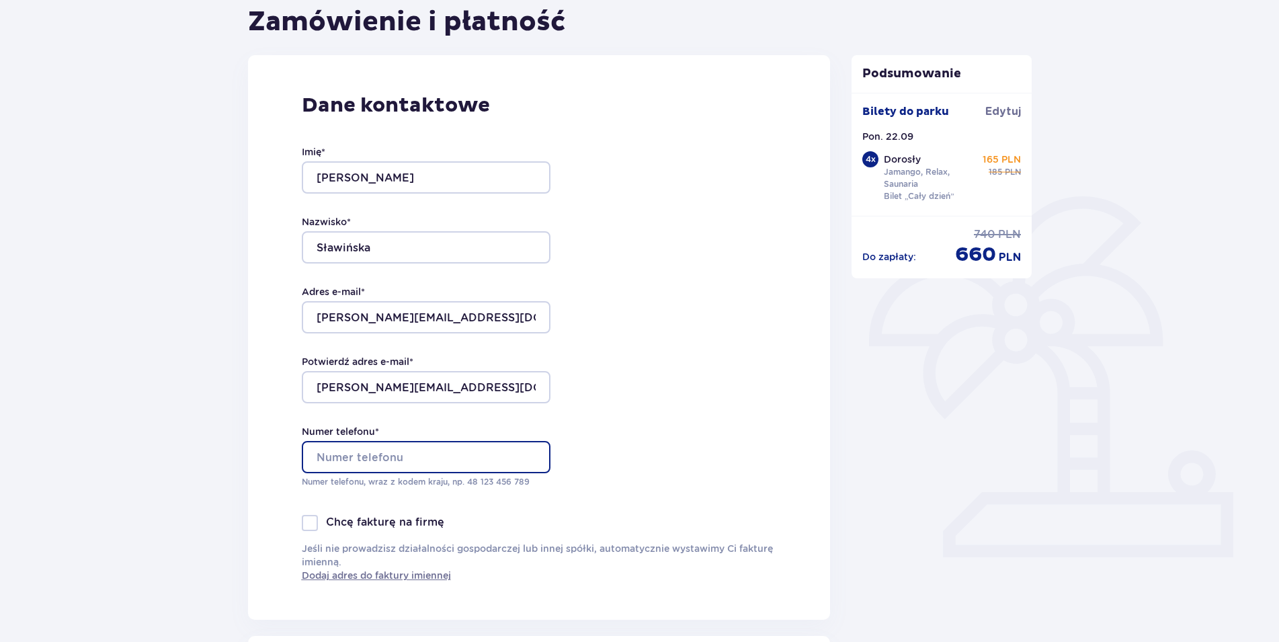
click at [355, 457] on input "Numer telefonu *" at bounding box center [426, 457] width 249 height 32
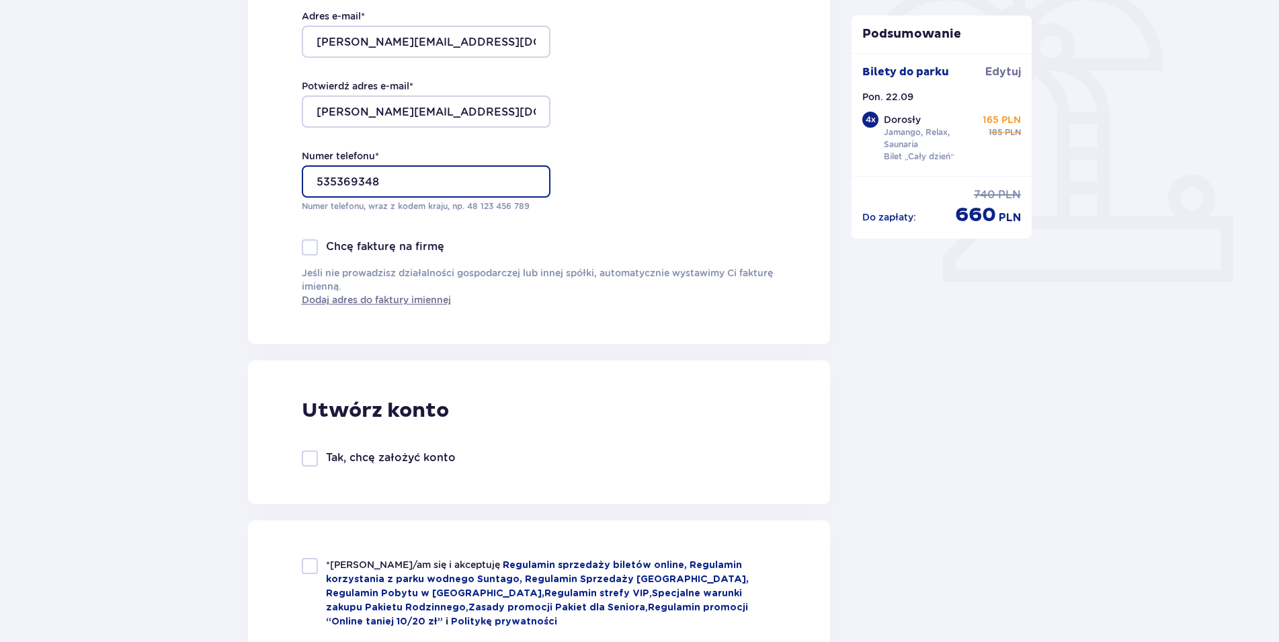
scroll to position [480, 0]
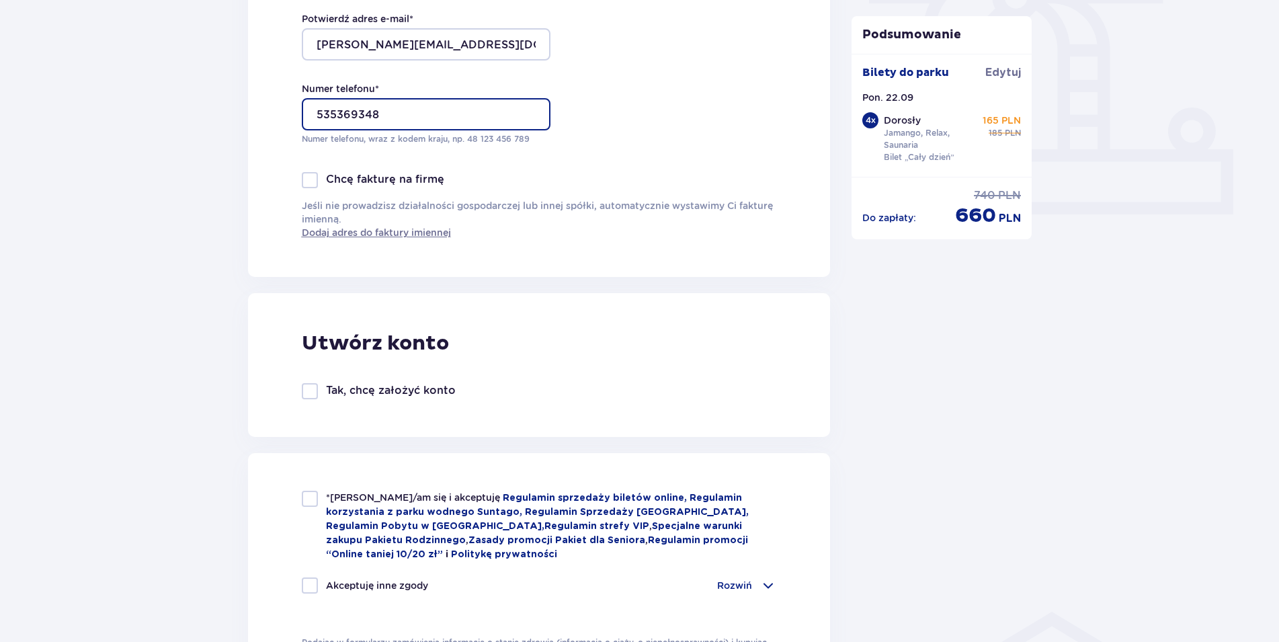
type input "535369348"
click at [306, 498] on div at bounding box center [310, 499] width 16 height 16
checkbox input "true"
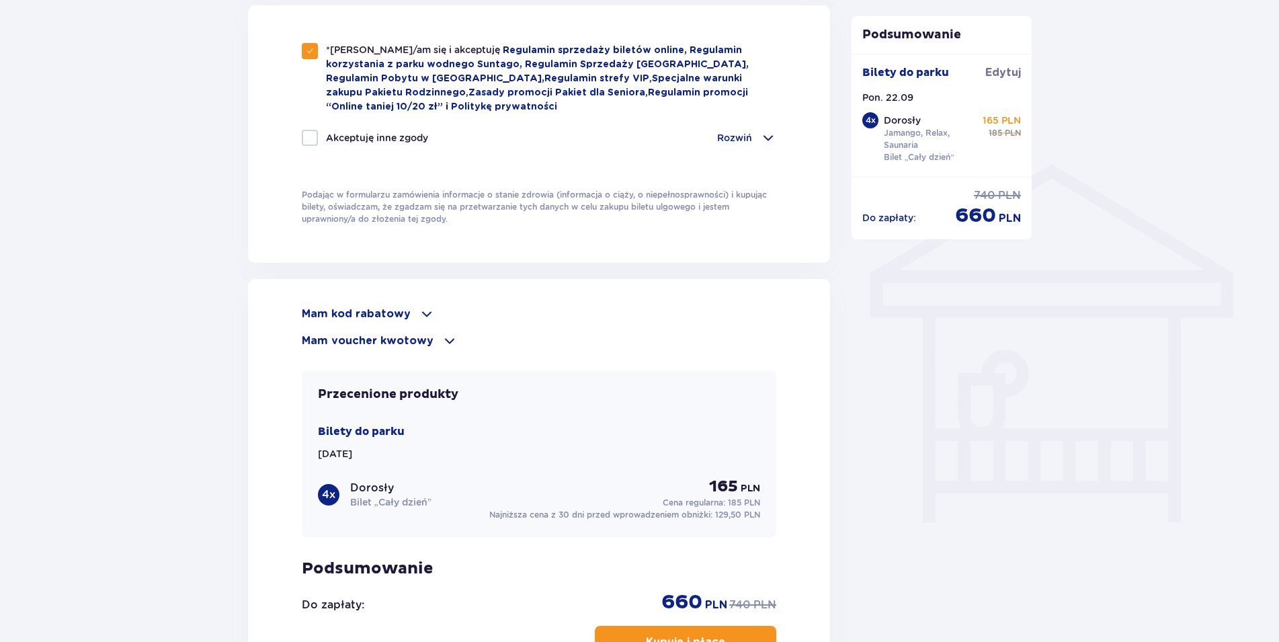
scroll to position [891, 0]
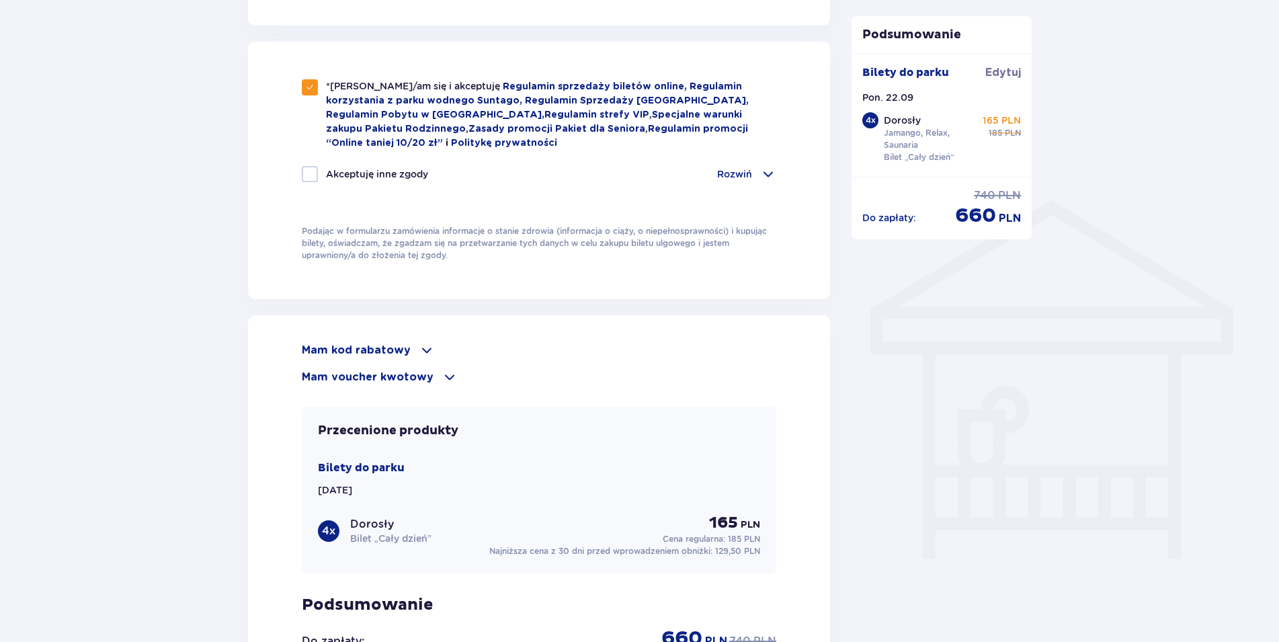
click at [390, 373] on p "Mam voucher kwotowy" at bounding box center [368, 377] width 132 height 15
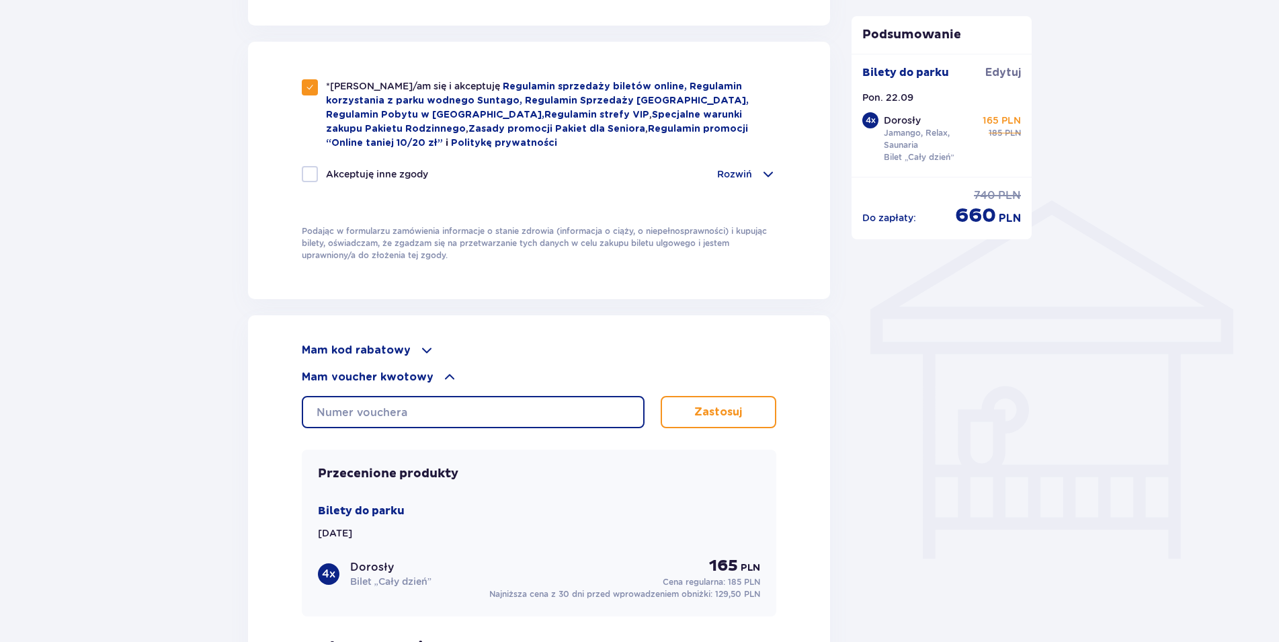
click at [381, 406] on input "text" at bounding box center [473, 412] width 343 height 32
type input "0620008073336402"
click at [723, 411] on p "Zastosuj" at bounding box center [718, 412] width 48 height 15
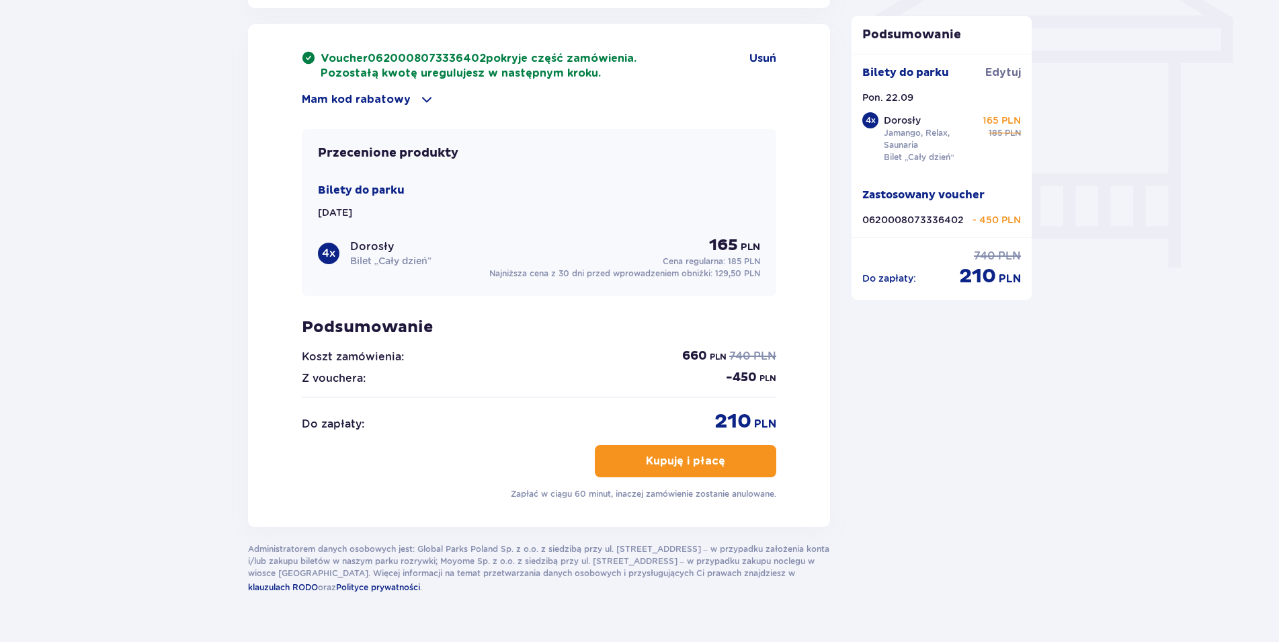
scroll to position [1212, 0]
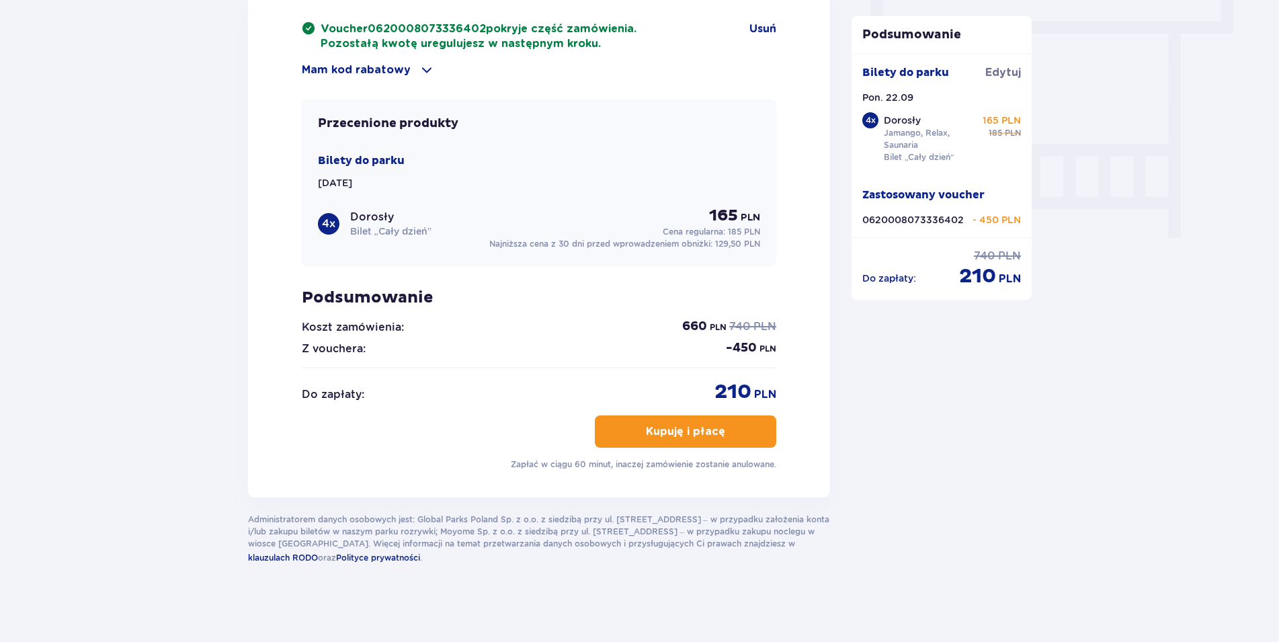
click at [730, 439] on button "Kupuję i płacę" at bounding box center [685, 431] width 181 height 32
